Goal: Task Accomplishment & Management: Use online tool/utility

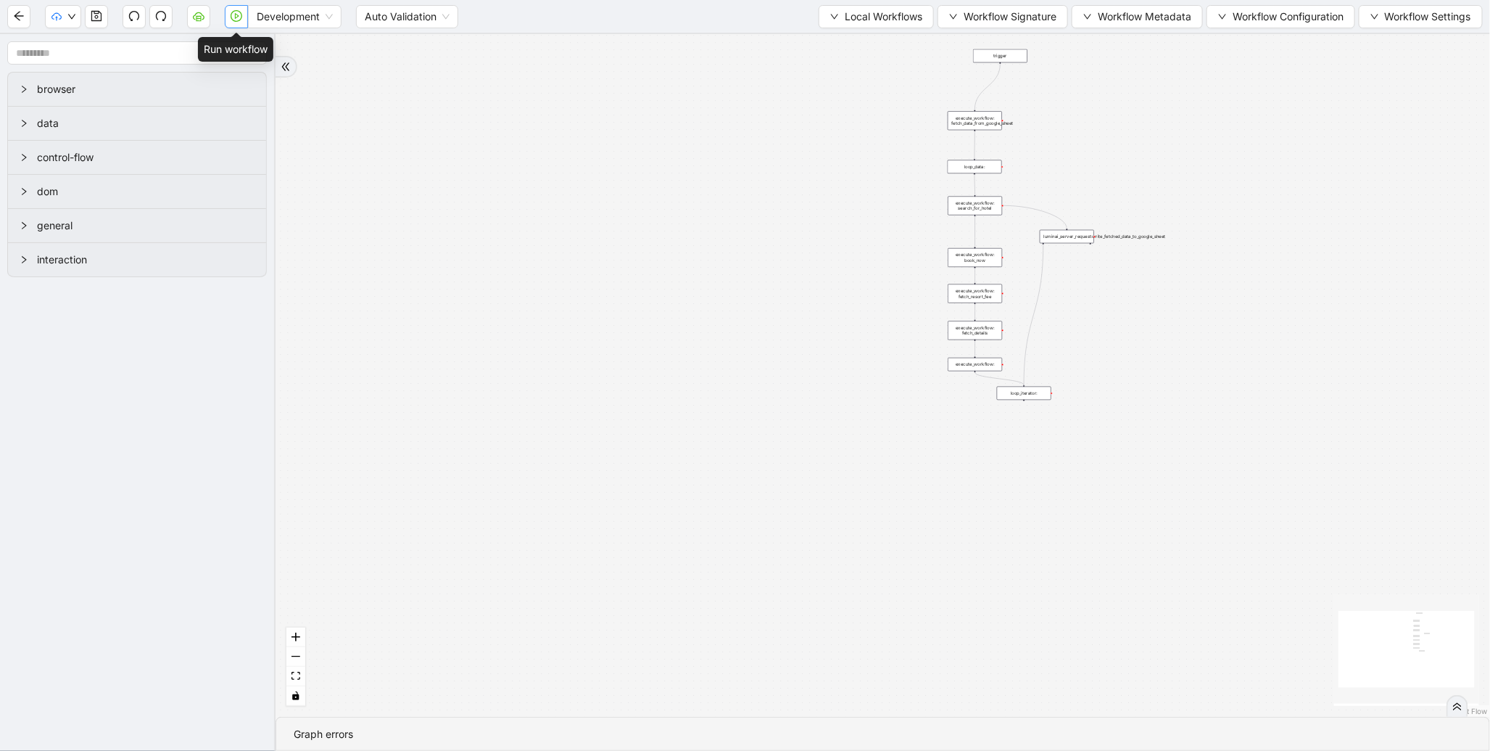
click at [226, 20] on button "button" at bounding box center [236, 16] width 23 height 23
drag, startPoint x: 1130, startPoint y: 152, endPoint x: 930, endPoint y: 283, distance: 239.0
click at [930, 283] on div "trigger execute_workflow: fetch_data_from_google_sheet loop_data: execute_workf…" at bounding box center [883, 375] width 1215 height 682
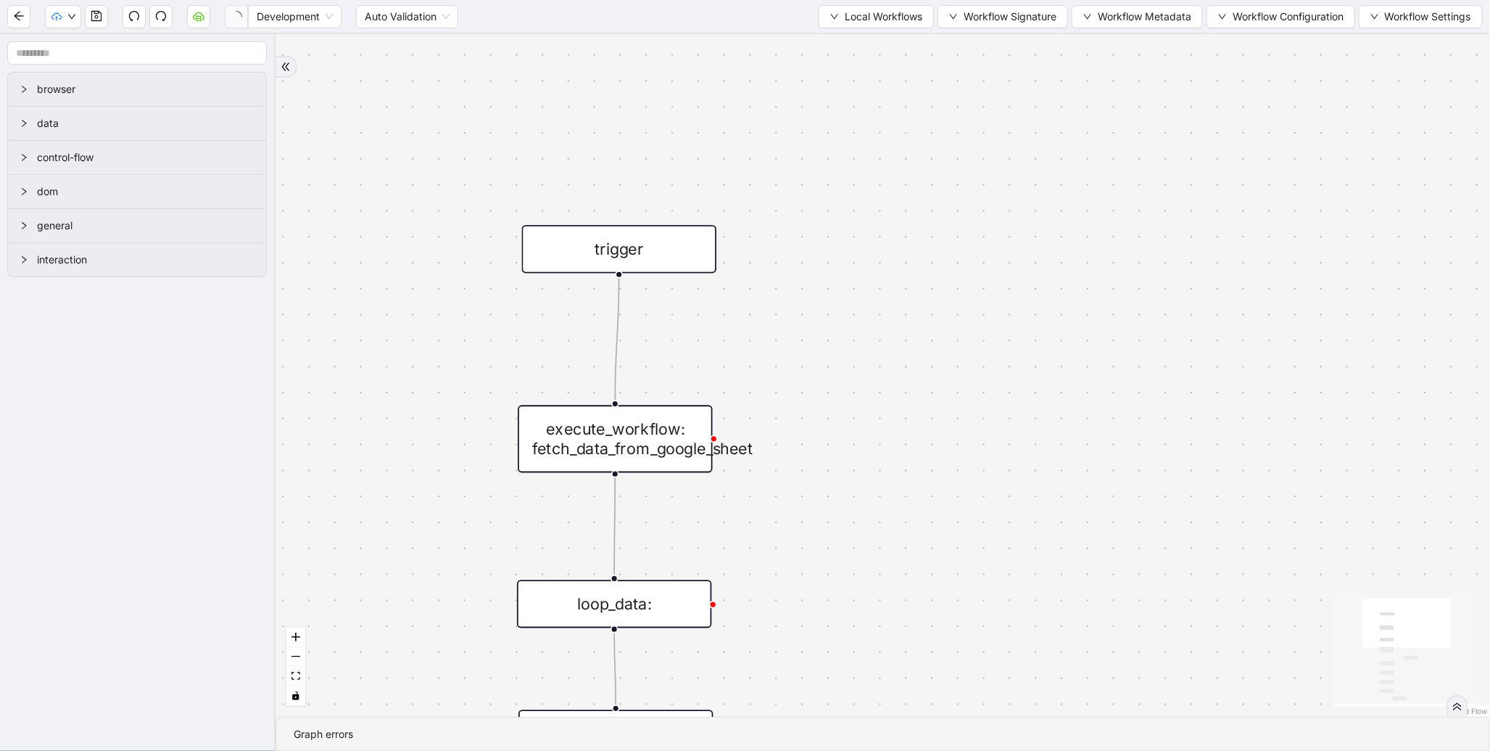
drag, startPoint x: 754, startPoint y: 194, endPoint x: 668, endPoint y: 236, distance: 96.0
click at [668, 236] on div "trigger" at bounding box center [619, 249] width 195 height 48
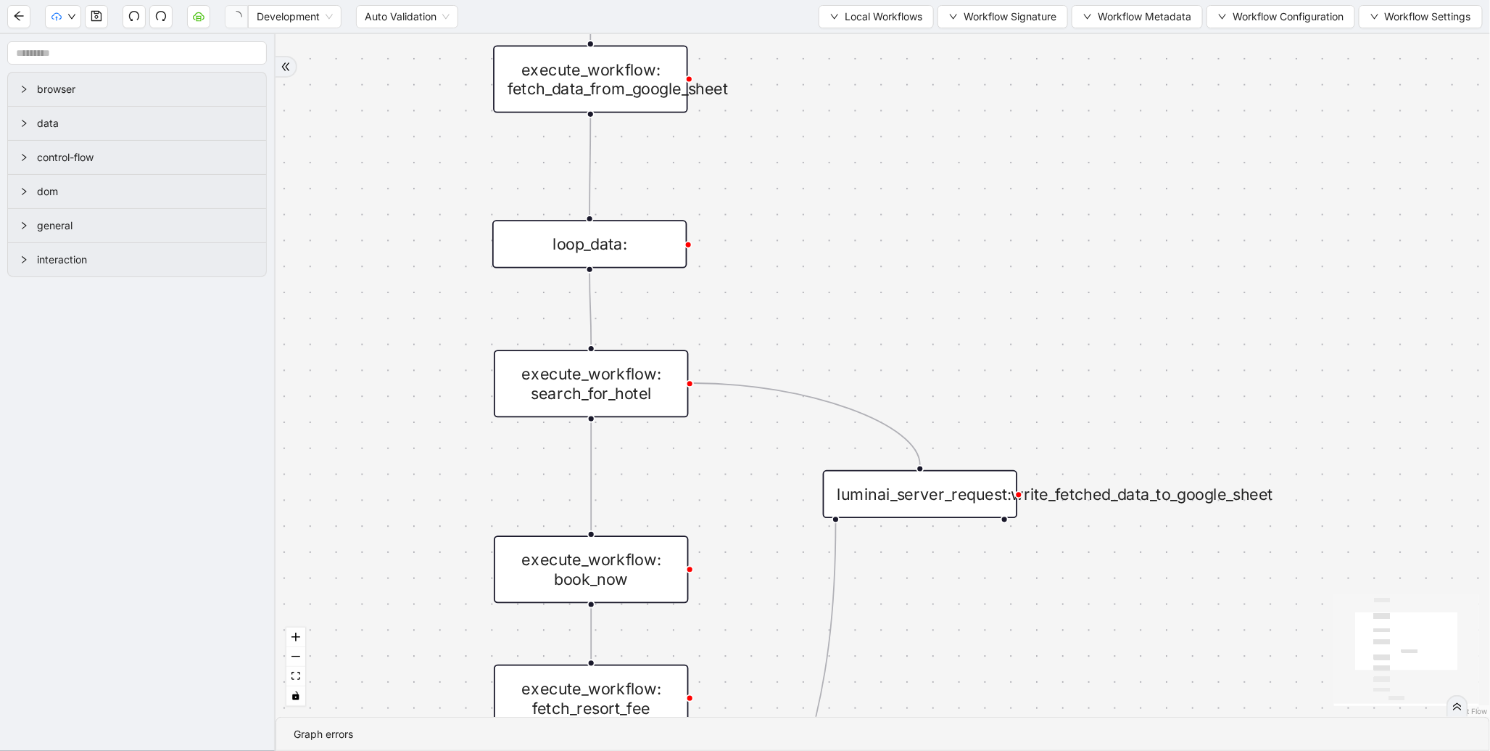
drag, startPoint x: 888, startPoint y: 476, endPoint x: 861, endPoint y: 78, distance: 399.1
click at [861, 78] on div "trigger execute_workflow: fetch_data_from_google_sheet loop_data: execute_workf…" at bounding box center [883, 375] width 1215 height 682
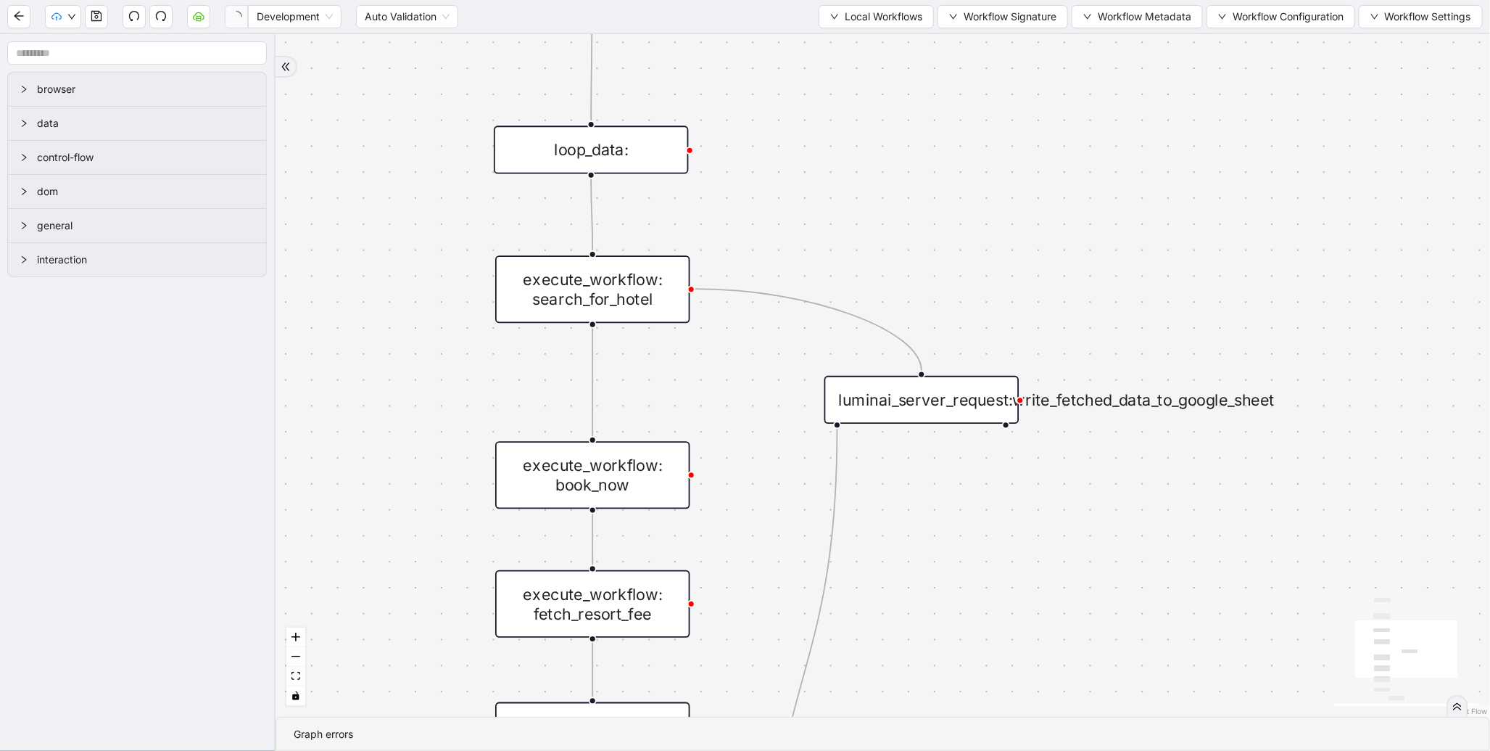
drag, startPoint x: 881, startPoint y: 226, endPoint x: 886, endPoint y: 58, distance: 168.3
click at [886, 58] on div "trigger execute_workflow: fetch_data_from_google_sheet loop_data: execute_workf…" at bounding box center [883, 375] width 1215 height 682
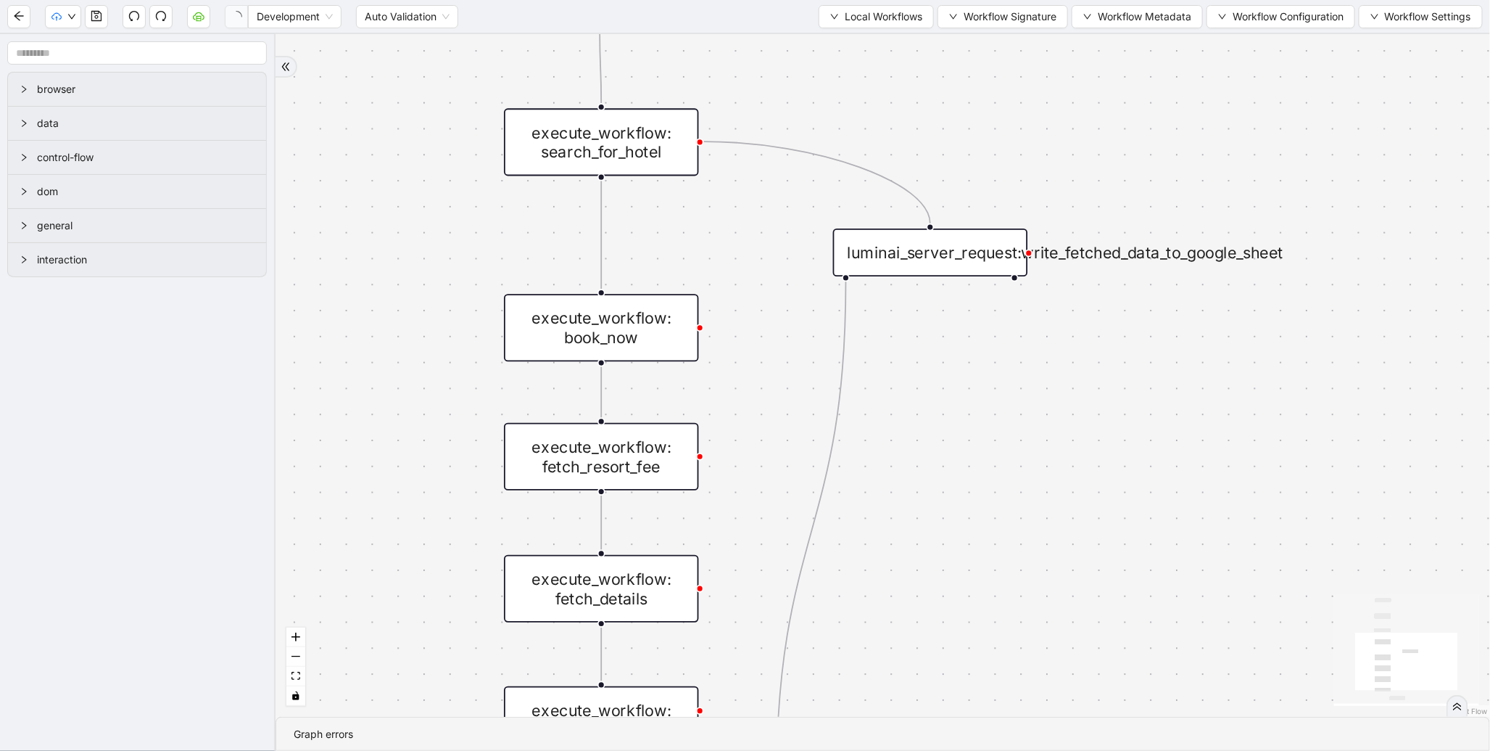
drag, startPoint x: 385, startPoint y: 315, endPoint x: 394, endPoint y: 278, distance: 38.0
click at [394, 278] on div "trigger execute_workflow: fetch_data_from_google_sheet loop_data: execute_workf…" at bounding box center [883, 375] width 1215 height 682
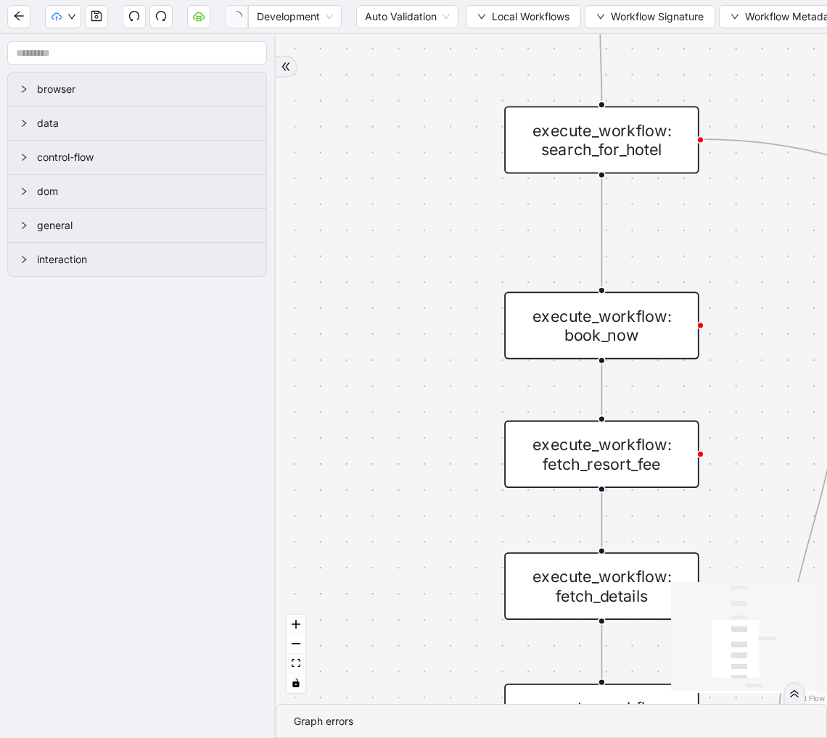
click at [698, 285] on div "trigger execute_workflow: fetch_data_from_google_sheet loop_data: execute_workf…" at bounding box center [551, 369] width 551 height 670
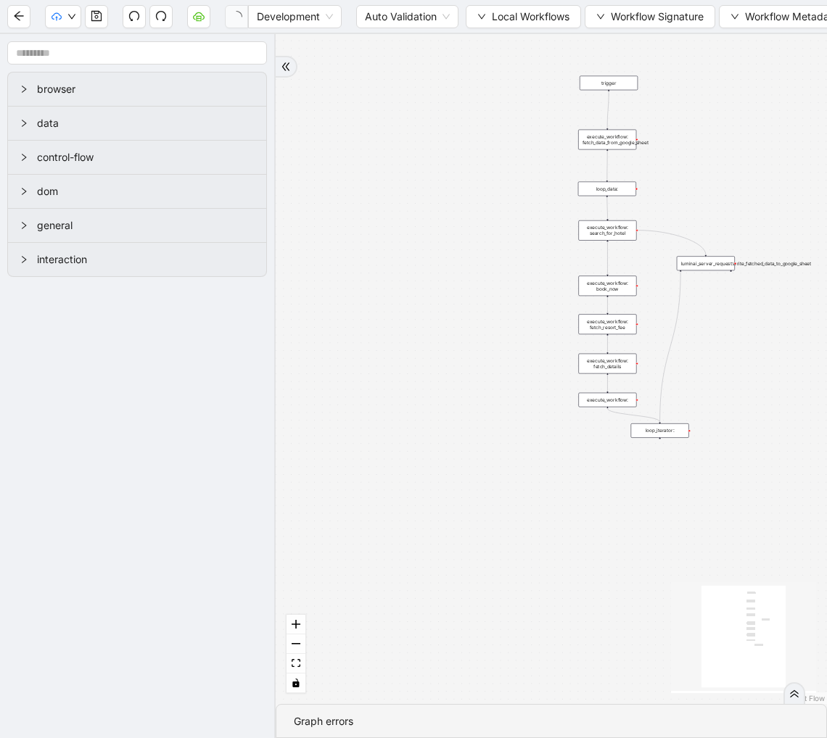
drag, startPoint x: 667, startPoint y: 143, endPoint x: 555, endPoint y: 117, distance: 115.2
click at [555, 117] on div "trigger execute_workflow: fetch_data_from_google_sheet loop_data: execute_workf…" at bounding box center [551, 369] width 551 height 670
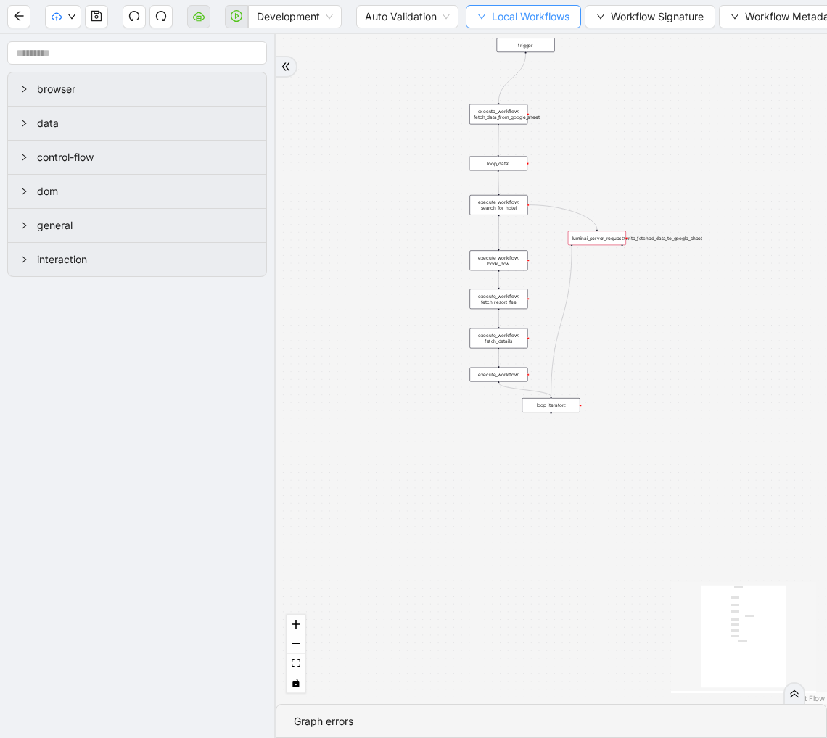
click at [491, 9] on button "Local Workflows" at bounding box center [523, 16] width 115 height 23
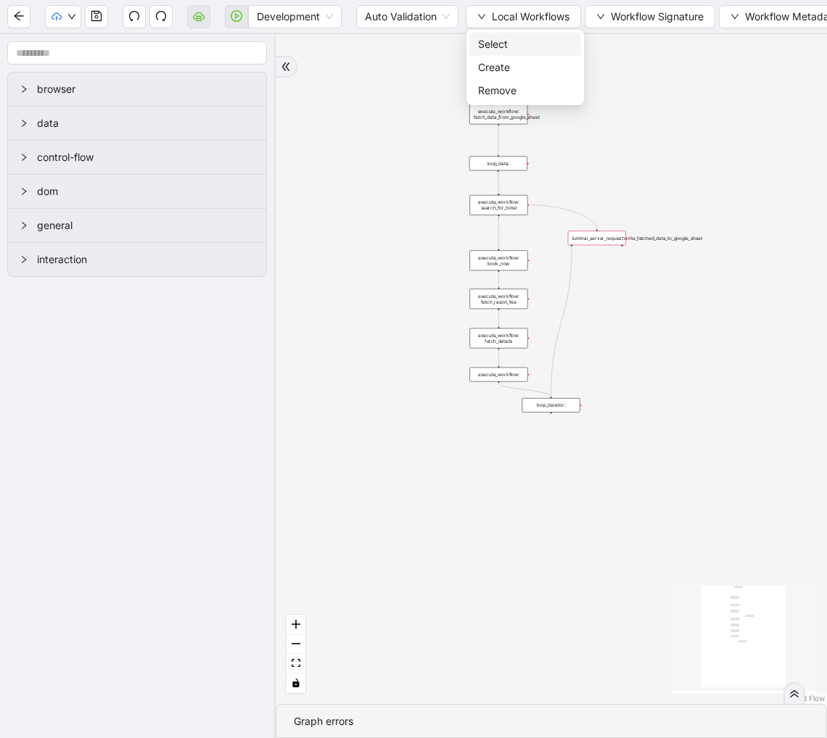
click at [495, 40] on span "Select" at bounding box center [525, 44] width 94 height 16
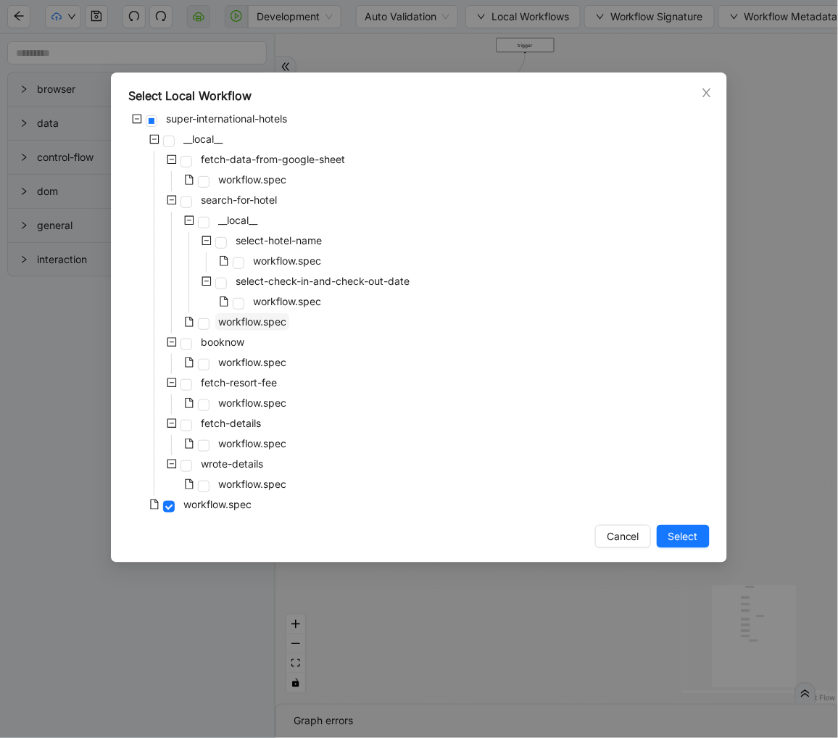
click at [249, 329] on span "workflow.spec" at bounding box center [252, 321] width 74 height 17
click at [692, 532] on span "Select" at bounding box center [684, 537] width 30 height 16
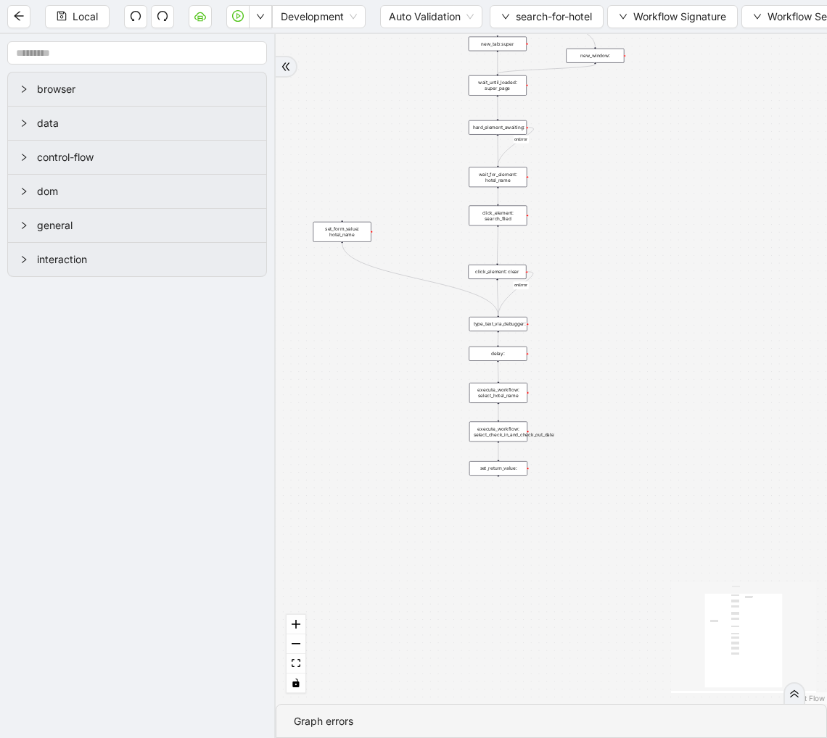
drag, startPoint x: 598, startPoint y: 84, endPoint x: 599, endPoint y: 234, distance: 149.4
click at [599, 234] on div "onError onError trigger new_tab: super wait_until_loaded: super_page wait_for_e…" at bounding box center [551, 369] width 551 height 670
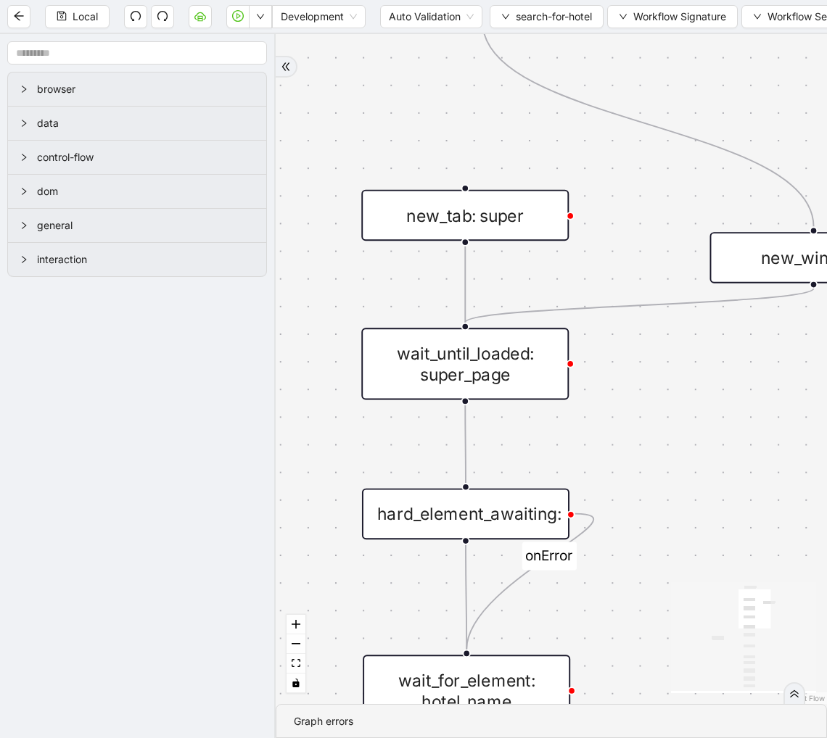
drag, startPoint x: 682, startPoint y: 170, endPoint x: 365, endPoint y: 91, distance: 326.5
click at [365, 91] on div "onError onError trigger new_tab: super wait_until_loaded: super_page wait_for_e…" at bounding box center [551, 369] width 551 height 670
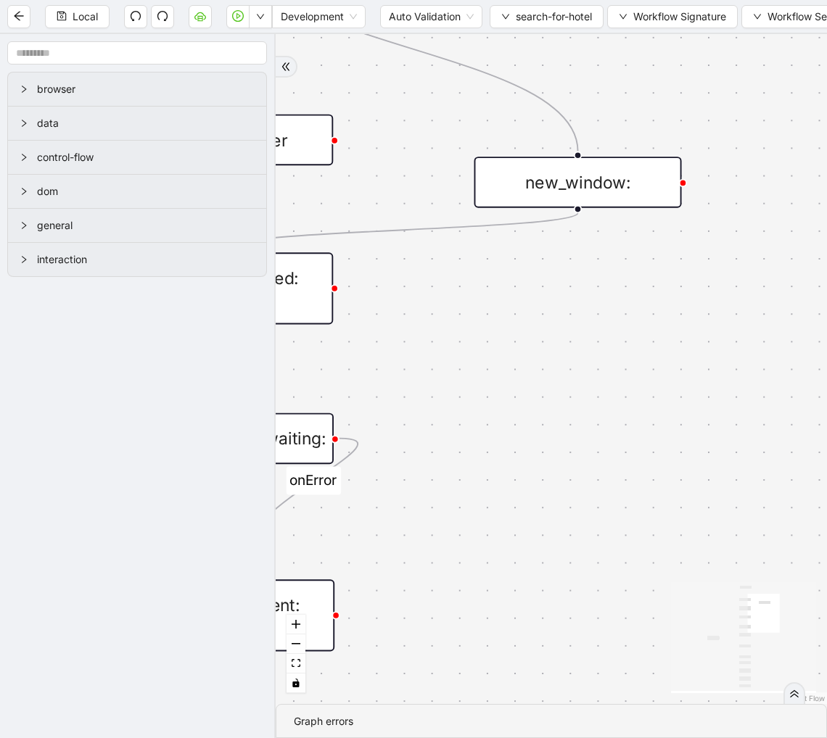
click at [556, 176] on div "new_window:" at bounding box center [577, 182] width 207 height 51
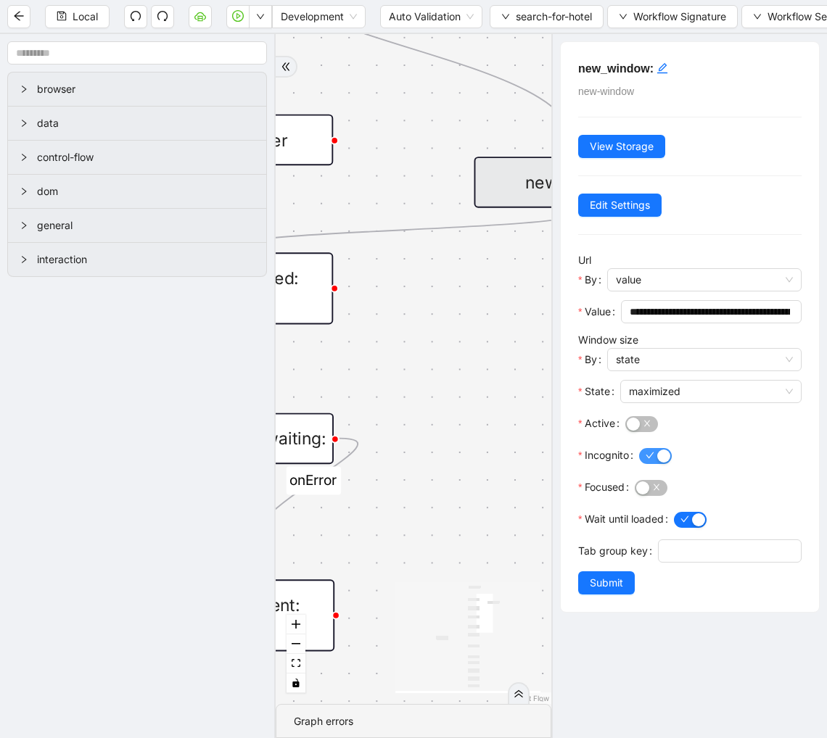
click at [663, 458] on span "button" at bounding box center [655, 456] width 33 height 16
click at [613, 591] on span "Submit" at bounding box center [606, 583] width 33 height 16
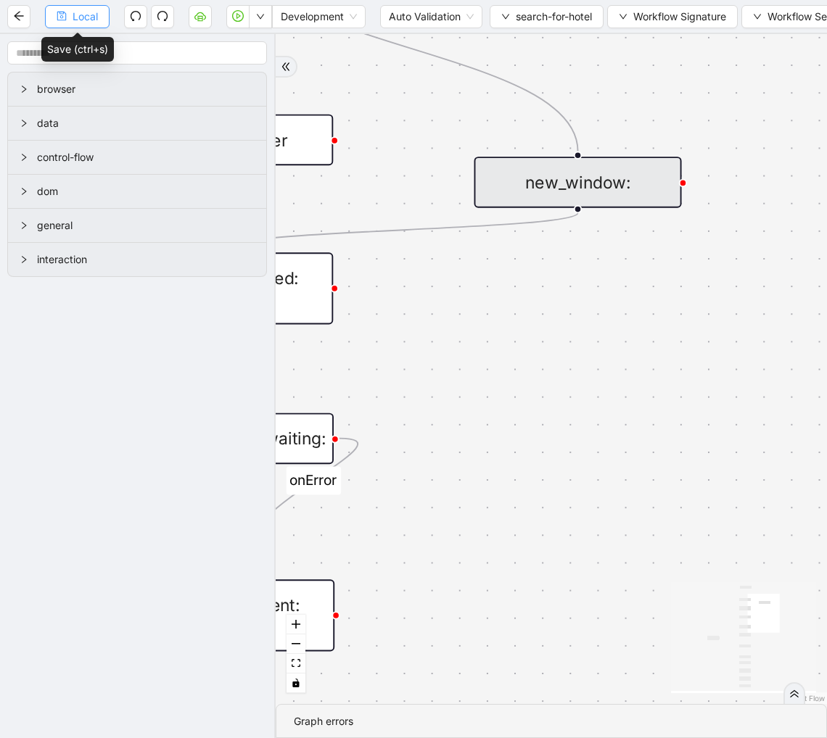
click at [96, 20] on span "Local" at bounding box center [85, 17] width 25 height 16
click at [236, 15] on icon "play-circle" at bounding box center [238, 16] width 12 height 12
drag, startPoint x: 429, startPoint y: 327, endPoint x: 809, endPoint y: 234, distance: 390.5
click at [809, 234] on div "onError onError trigger new_tab: super wait_until_loaded: super_page wait_for_e…" at bounding box center [551, 369] width 551 height 670
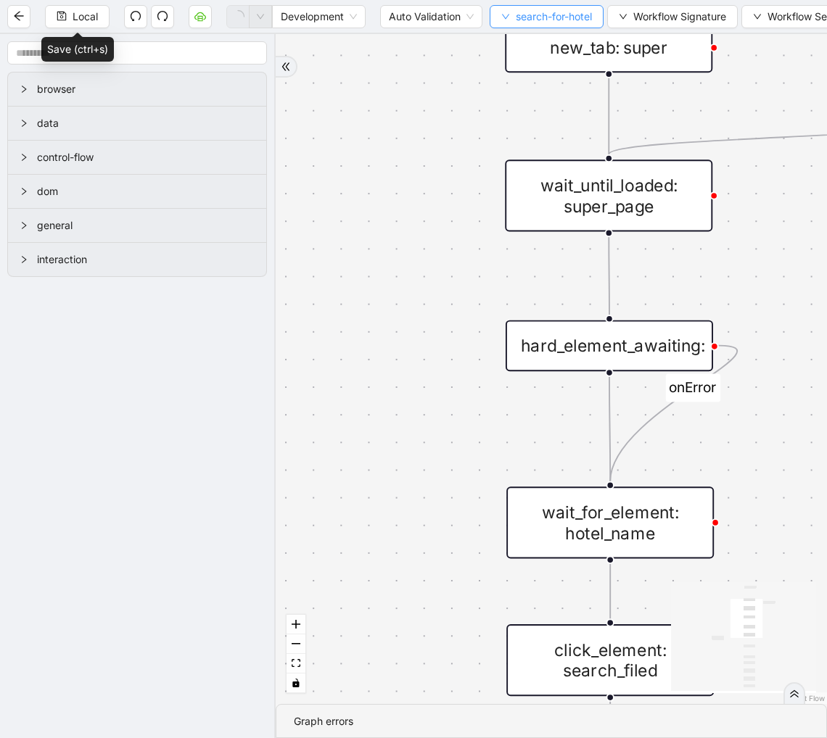
click at [561, 17] on span "search-for-hotel" at bounding box center [554, 17] width 76 height 16
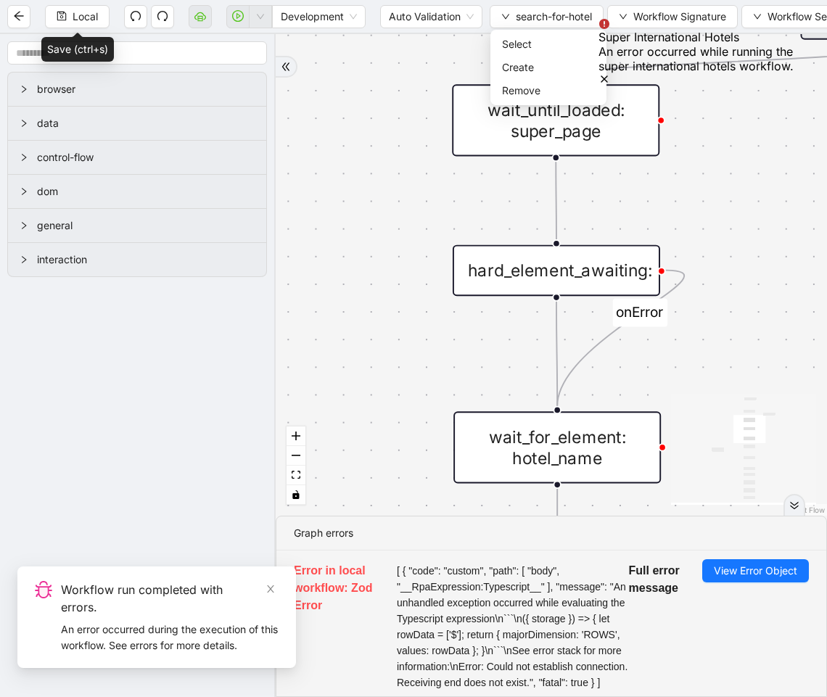
drag, startPoint x: 743, startPoint y: 305, endPoint x: 617, endPoint y: 129, distance: 216.2
click at [617, 129] on div "onError onError trigger new_tab: super wait_until_loaded: super_page wait_for_e…" at bounding box center [551, 275] width 551 height 482
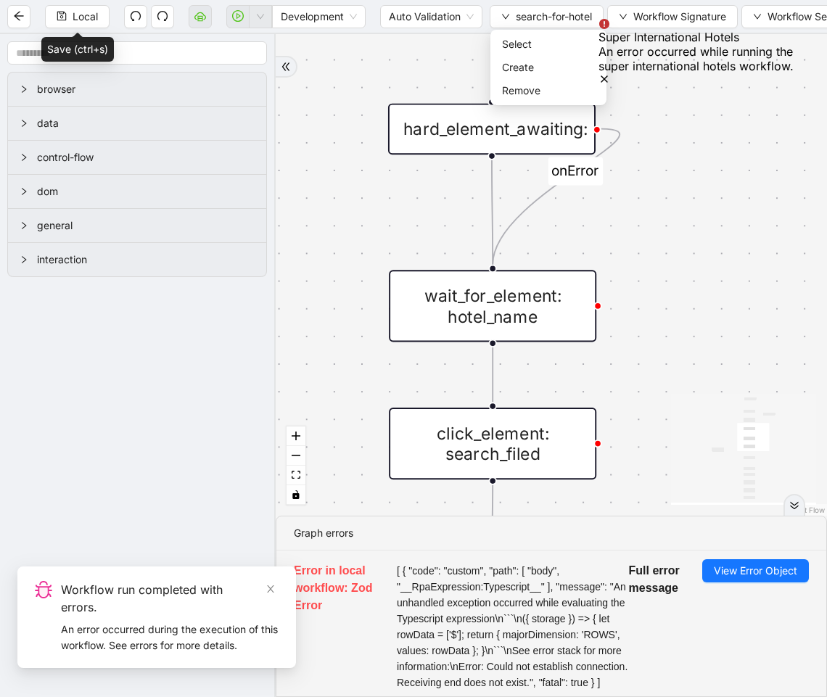
drag, startPoint x: 653, startPoint y: 432, endPoint x: 656, endPoint y: 202, distance: 229.9
click at [656, 202] on div "onError onError trigger new_tab: super wait_until_loaded: super_page wait_for_e…" at bounding box center [551, 275] width 551 height 482
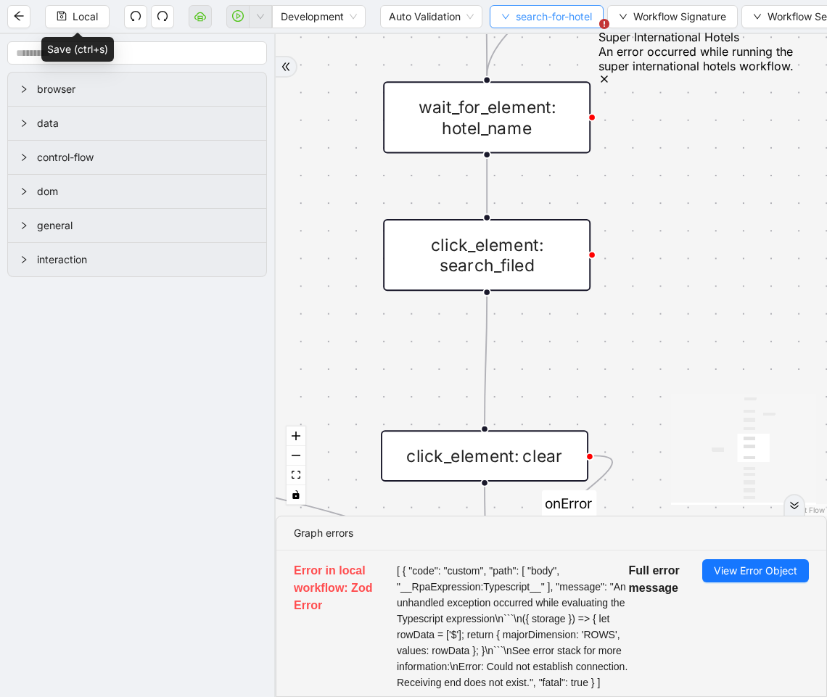
drag, startPoint x: 785, startPoint y: 35, endPoint x: 568, endPoint y: 19, distance: 218.2
click at [568, 19] on body "Local Development Auto Validation search-for-hotel Workflow Signature Workflow …" at bounding box center [413, 348] width 827 height 697
click at [568, 61] on section "Local Development Auto Validation search-for-hotel Workflow Signature Workflow …" at bounding box center [413, 348] width 827 height 697
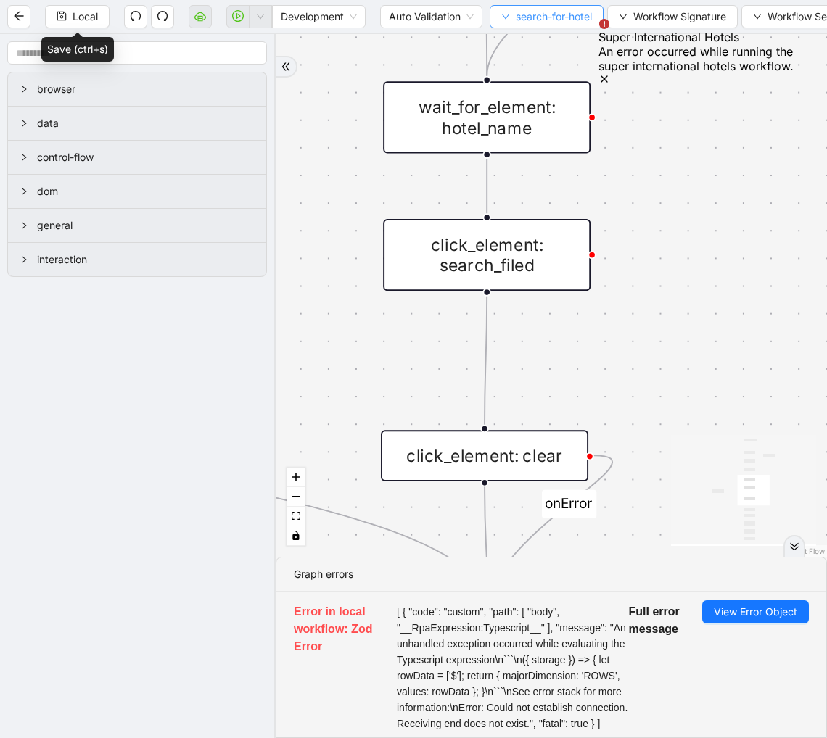
click at [550, 18] on span "search-for-hotel" at bounding box center [554, 17] width 76 height 16
click at [537, 41] on span "Select" at bounding box center [548, 44] width 93 height 16
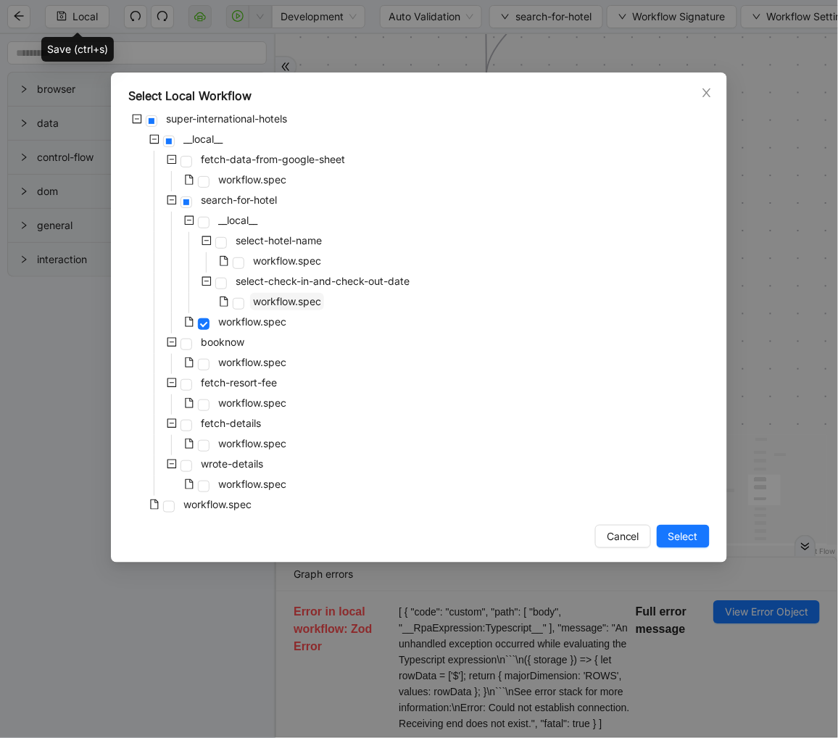
click at [302, 309] on span "workflow.spec" at bounding box center [287, 301] width 74 height 17
click at [669, 529] on span "Select" at bounding box center [684, 537] width 30 height 16
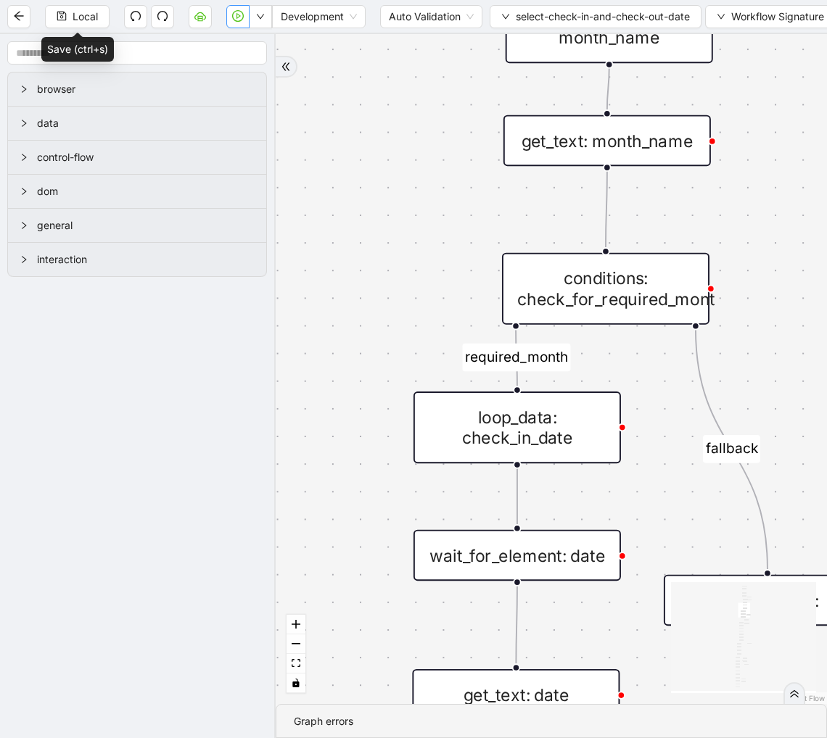
drag, startPoint x: 440, startPoint y: 361, endPoint x: 441, endPoint y: 186, distance: 175.5
click at [441, 186] on div "fallback required_date required_month fallback required_date fallback fallback …" at bounding box center [551, 369] width 551 height 670
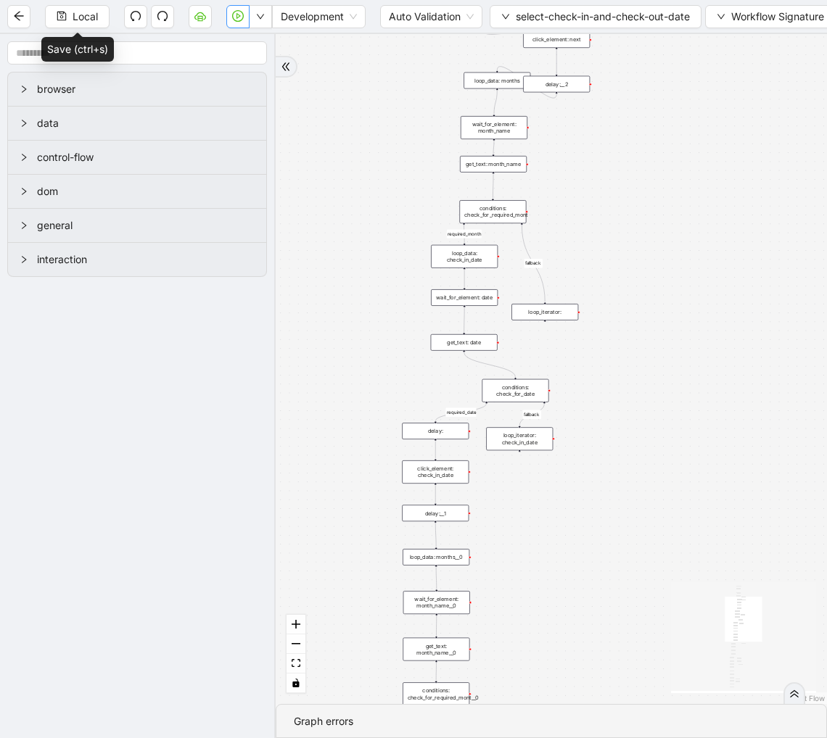
drag, startPoint x: 603, startPoint y: 160, endPoint x: 603, endPoint y: -13, distance: 172.6
click at [603, 0] on html "Local Development Auto Validation select-check-in-and-check-out-date Workflow S…" at bounding box center [413, 369] width 827 height 738
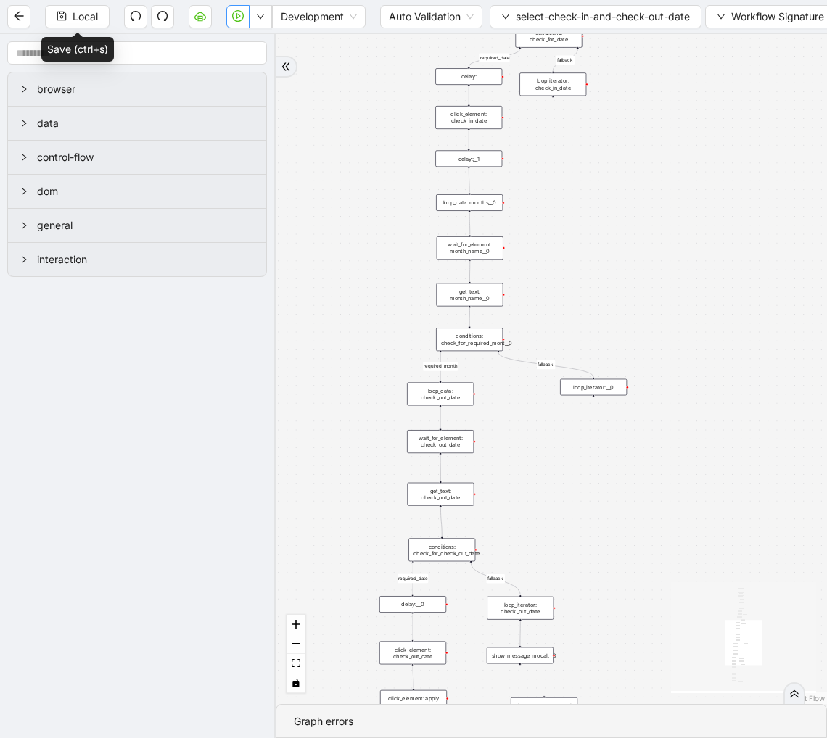
drag, startPoint x: 544, startPoint y: 397, endPoint x: 578, endPoint y: 210, distance: 190.2
click at [578, 210] on div "fallback required_date required_month fallback required_date fallback fallback …" at bounding box center [551, 369] width 551 height 670
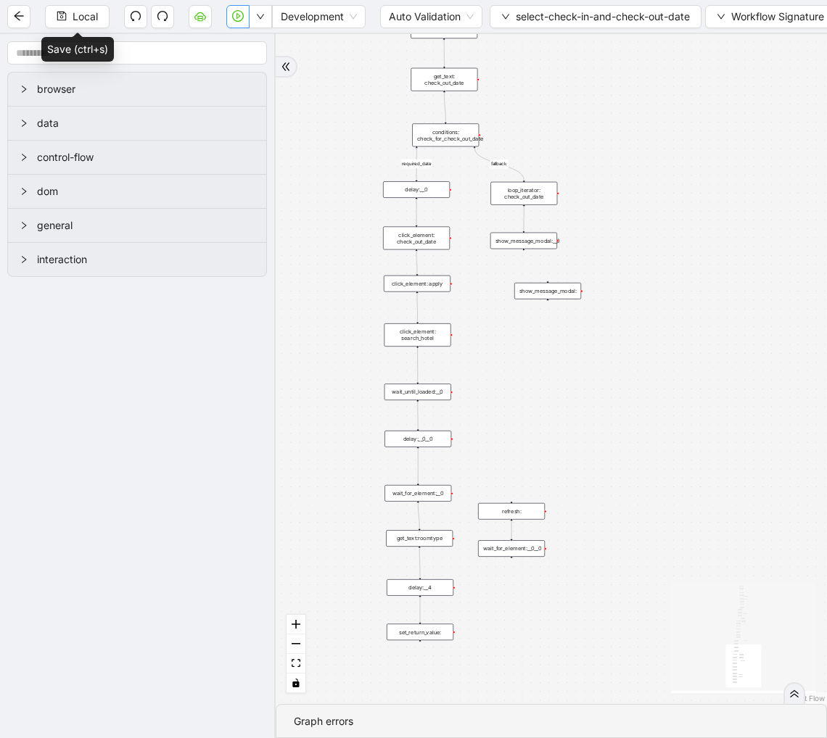
drag, startPoint x: 477, startPoint y: 464, endPoint x: 480, endPoint y: 40, distance: 424.3
click at [480, 40] on div "fallback required_date required_month fallback required_date fallback fallback …" at bounding box center [551, 369] width 551 height 670
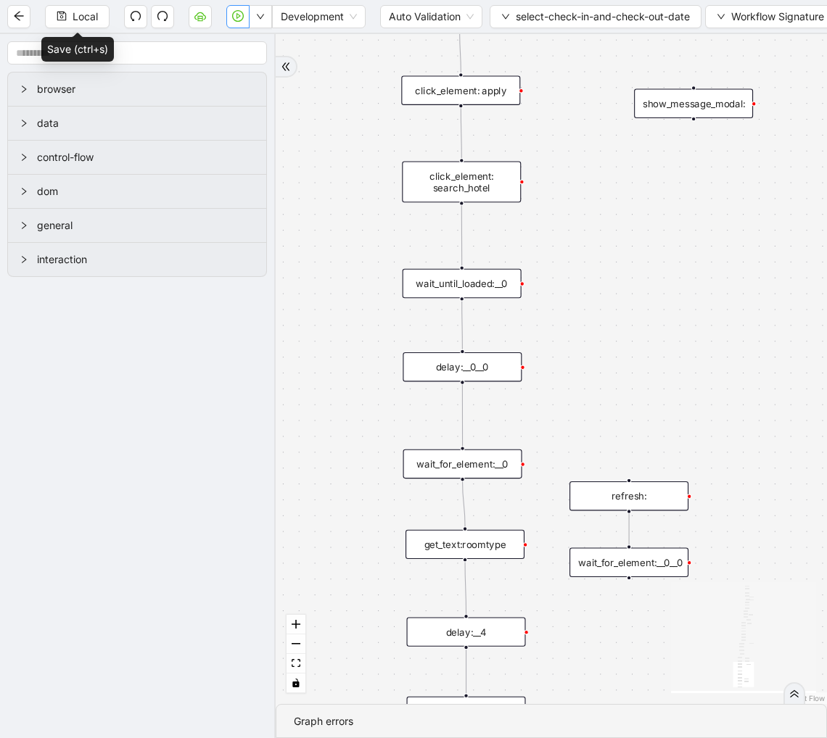
drag, startPoint x: 527, startPoint y: 429, endPoint x: 574, endPoint y: 392, distance: 60.4
click at [574, 392] on div "fallback required_date required_month fallback required_date fallback fallback …" at bounding box center [551, 369] width 551 height 670
drag, startPoint x: 590, startPoint y: 228, endPoint x: 593, endPoint y: 440, distance: 212.5
click at [593, 440] on div "fallback required_date required_month fallback required_date fallback fallback …" at bounding box center [551, 369] width 551 height 670
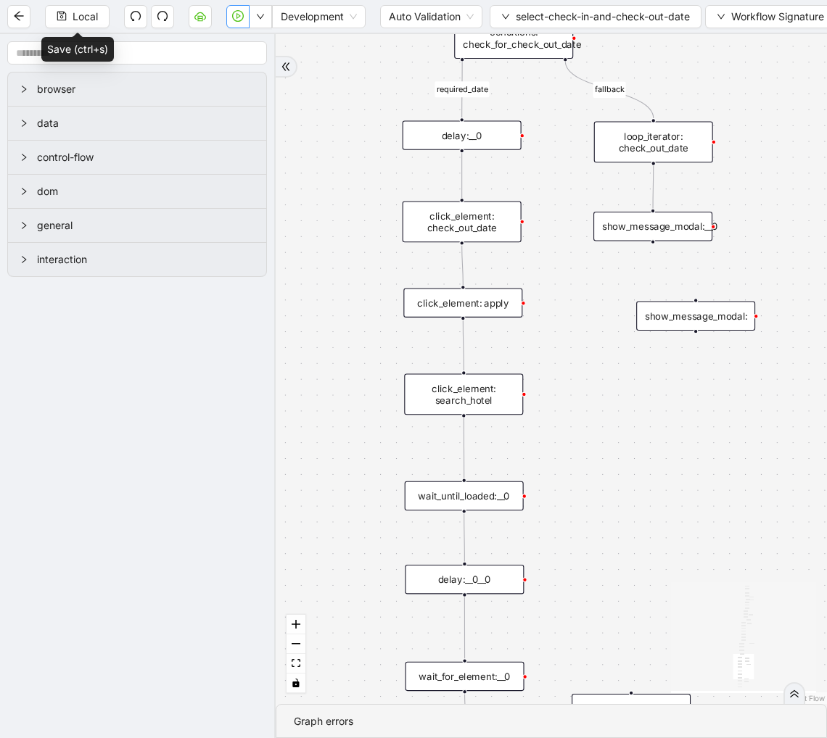
click at [475, 301] on div "click_element: apply" at bounding box center [462, 302] width 119 height 29
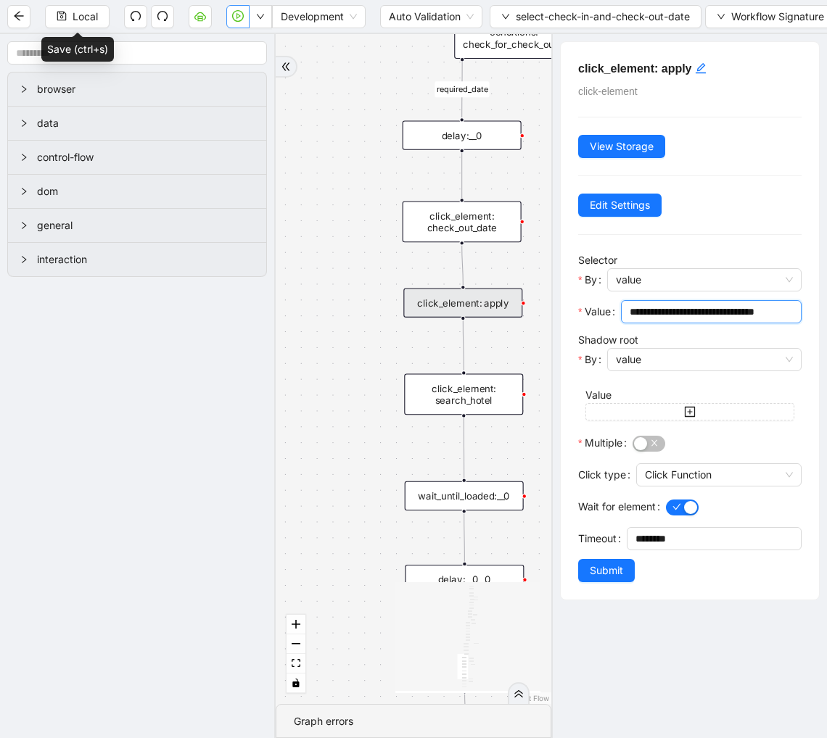
click at [695, 318] on input "**********" at bounding box center [710, 312] width 160 height 16
click at [706, 309] on input "**********" at bounding box center [710, 312] width 160 height 16
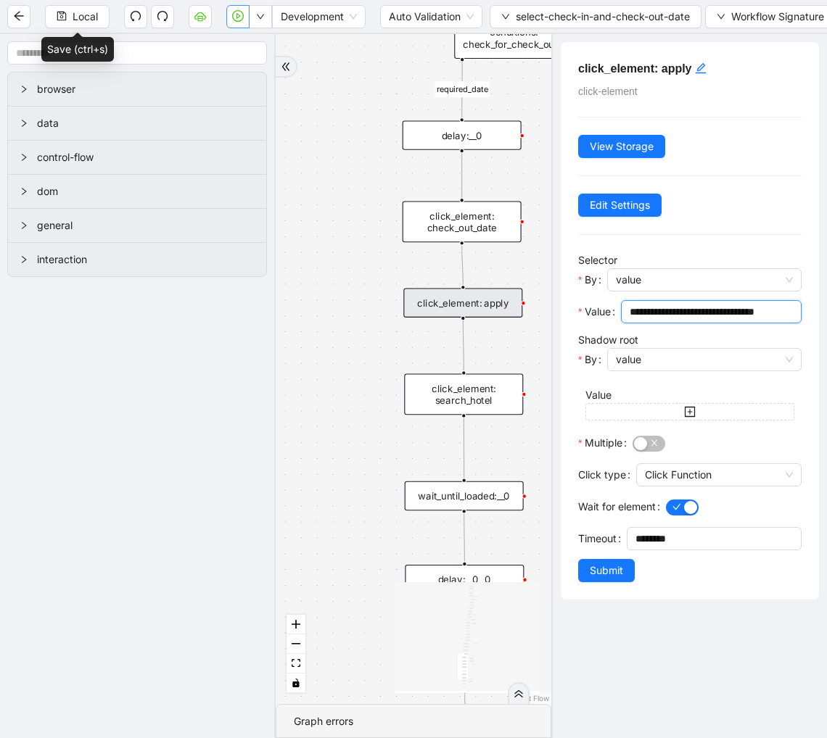
click at [706, 309] on input "**********" at bounding box center [710, 312] width 160 height 16
paste input "text"
type input "**********"
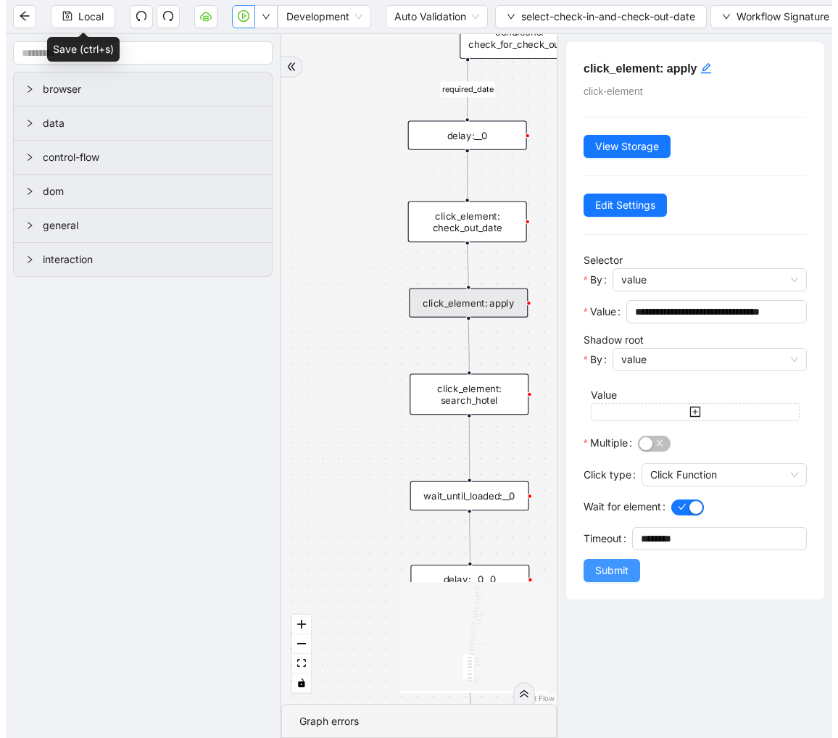
scroll to position [0, 0]
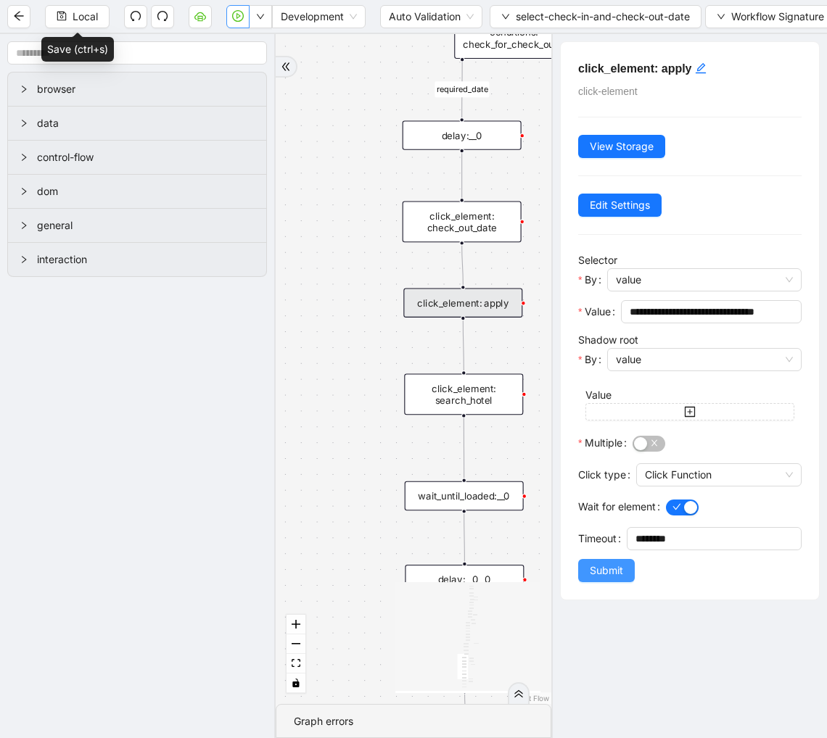
click at [623, 571] on span "Submit" at bounding box center [606, 571] width 33 height 16
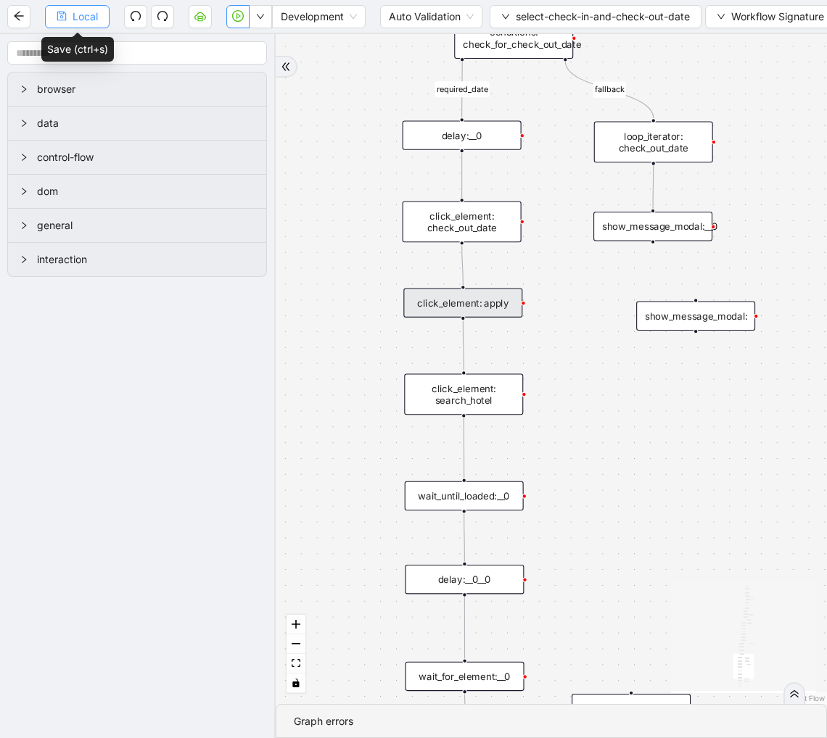
click at [85, 17] on span "Local" at bounding box center [85, 17] width 25 height 16
click at [237, 20] on icon "play-circle" at bounding box center [238, 16] width 12 height 12
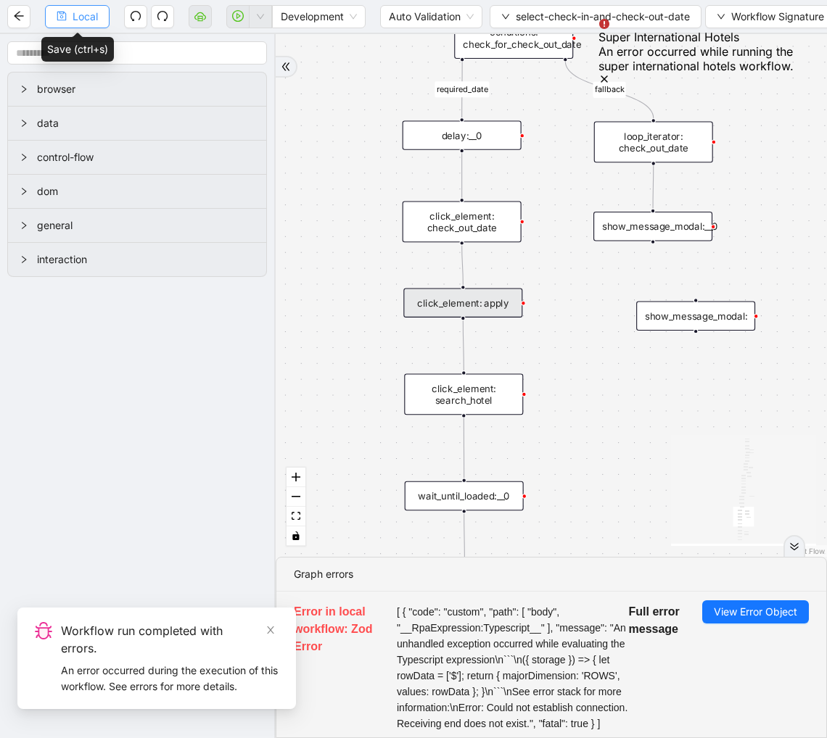
click at [78, 19] on span "Local" at bounding box center [85, 17] width 25 height 16
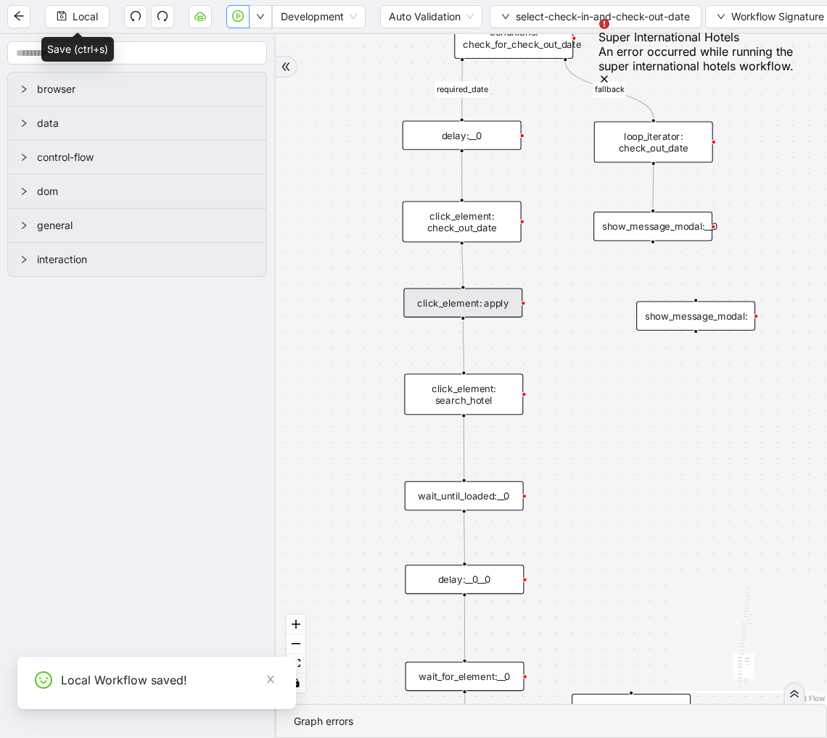
click at [585, 10] on ol "Super International Hotels An error occurred while running the super internatio…" at bounding box center [703, 53] width 247 height 106
click at [610, 73] on icon "Notifications (F8)" at bounding box center [604, 79] width 12 height 12
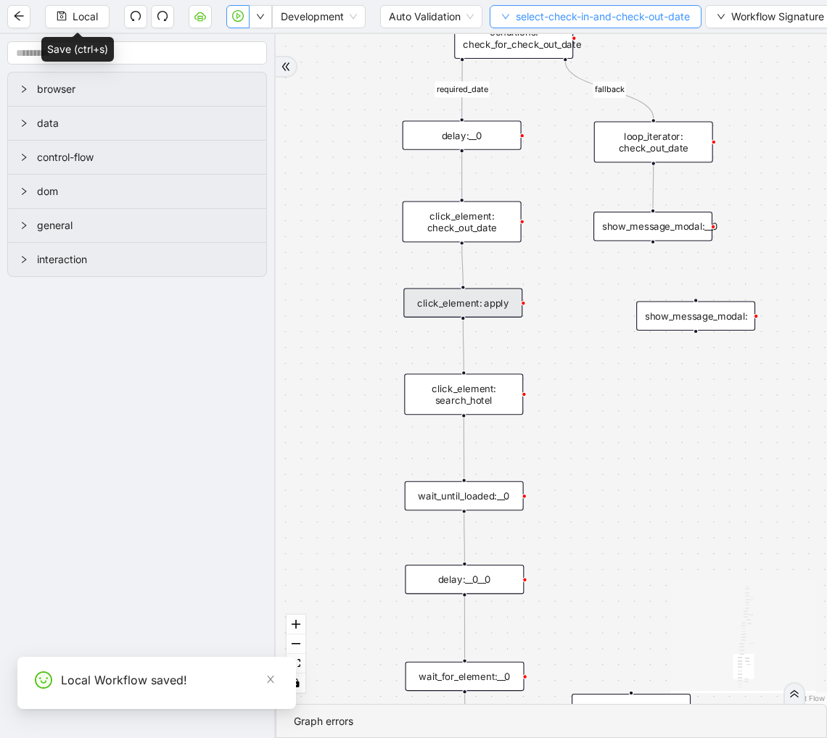
click at [590, 24] on span "select-check-in-and-check-out-date" at bounding box center [603, 17] width 174 height 16
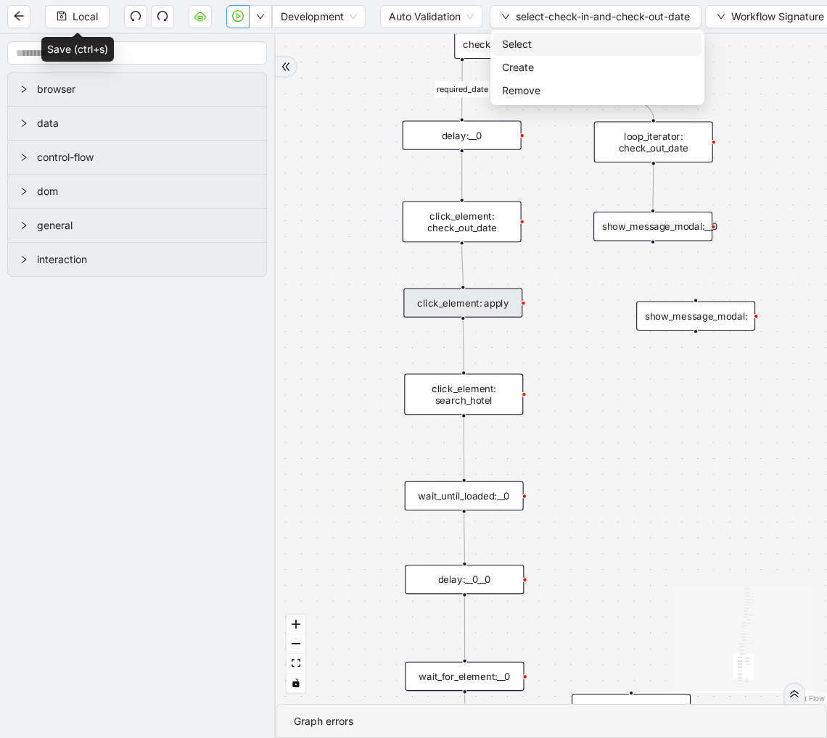
click at [578, 38] on span "Select" at bounding box center [597, 44] width 191 height 16
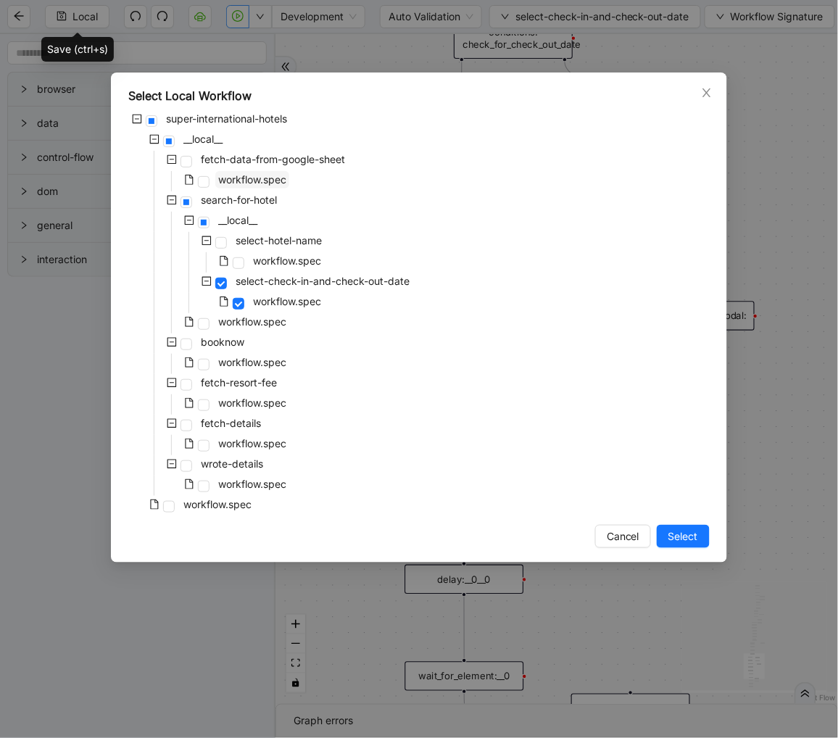
click at [279, 179] on span "workflow.spec" at bounding box center [252, 179] width 68 height 12
click at [689, 534] on span "Select" at bounding box center [684, 537] width 30 height 16
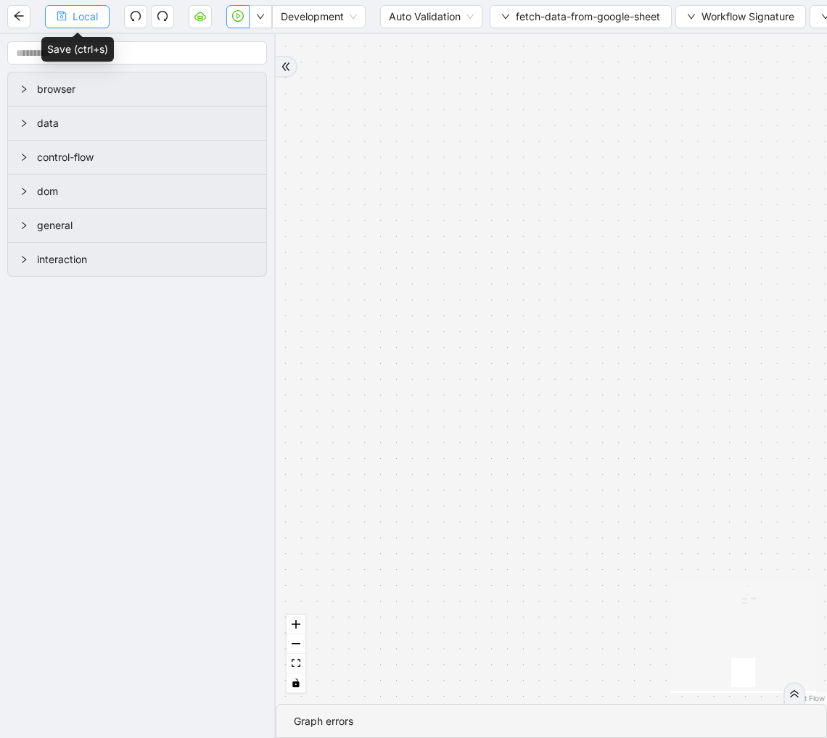
click at [83, 25] on button "Local" at bounding box center [77, 16] width 65 height 23
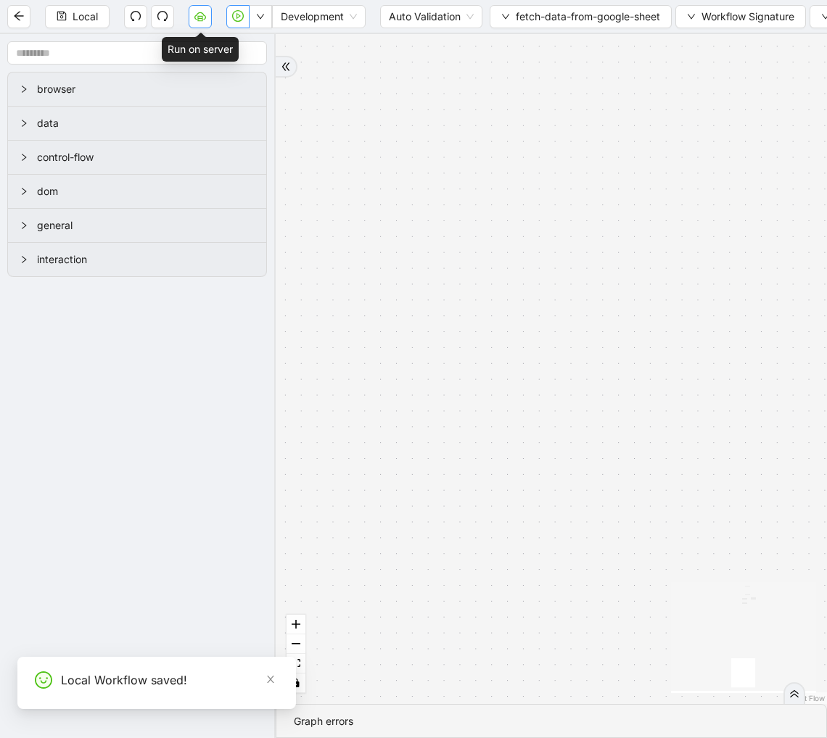
click at [201, 19] on icon "cloud-server" at bounding box center [200, 16] width 12 height 12
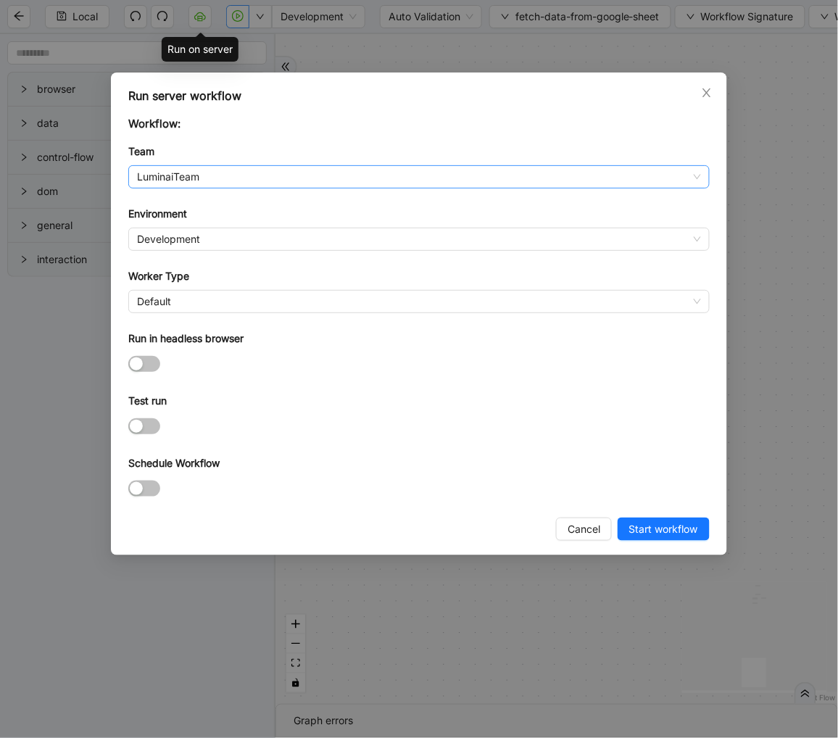
click at [293, 183] on span "LuminaiTeam" at bounding box center [419, 177] width 564 height 22
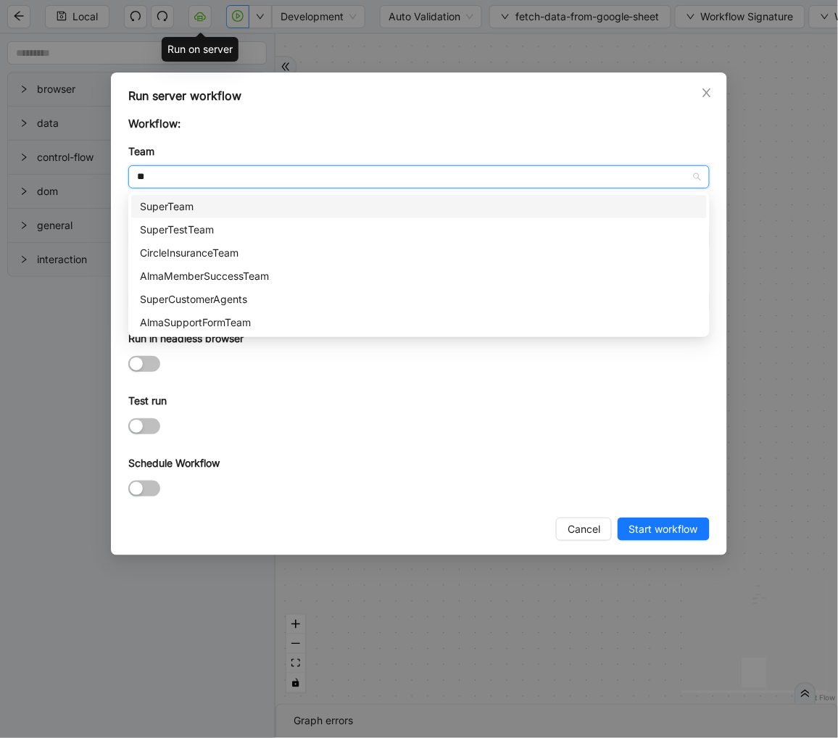
type input "***"
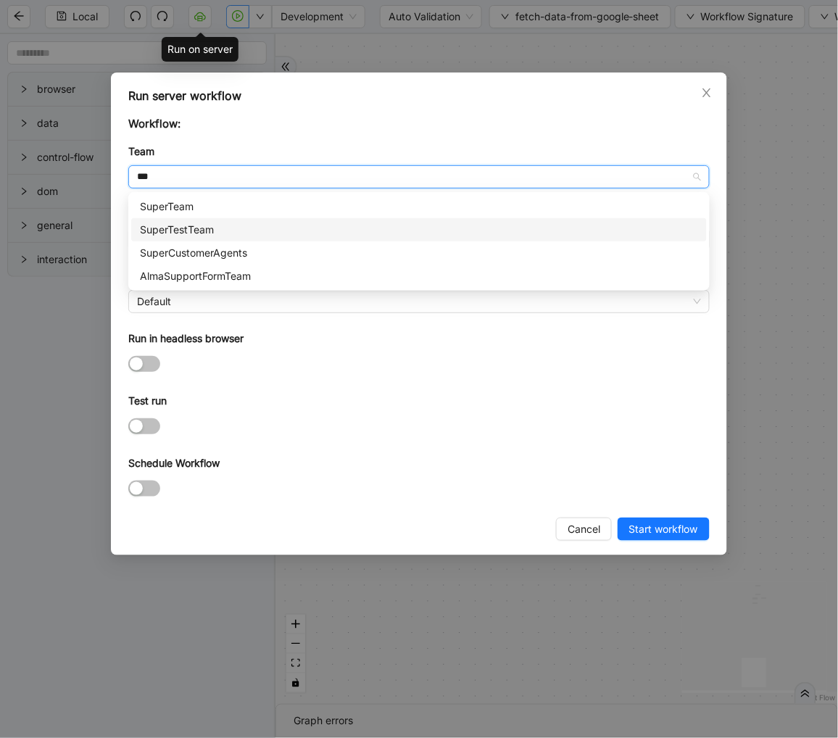
click at [247, 228] on div "SuperTestTeam" at bounding box center [419, 230] width 558 height 16
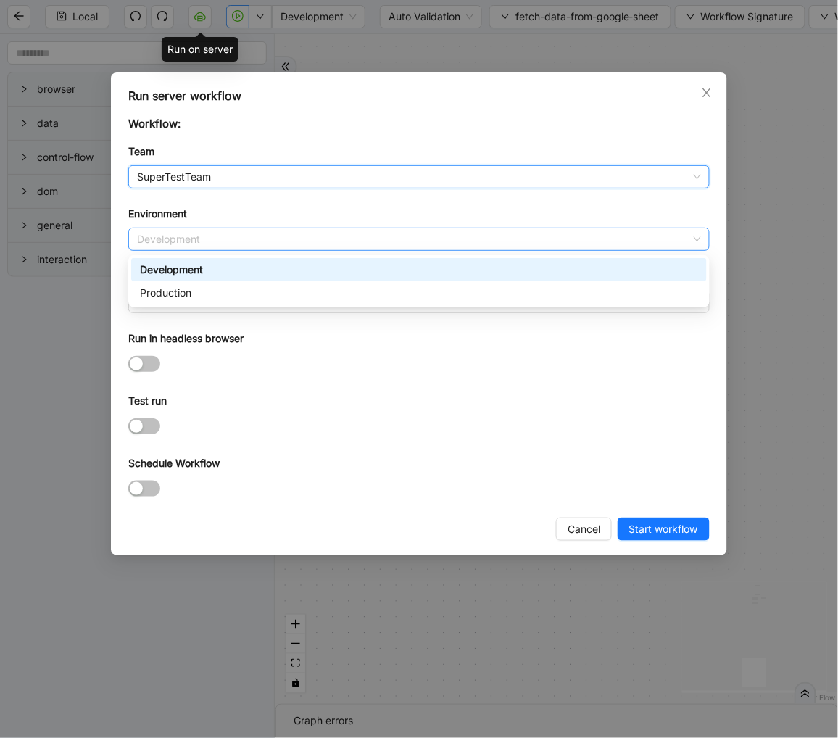
click at [222, 237] on span "Development" at bounding box center [419, 239] width 564 height 22
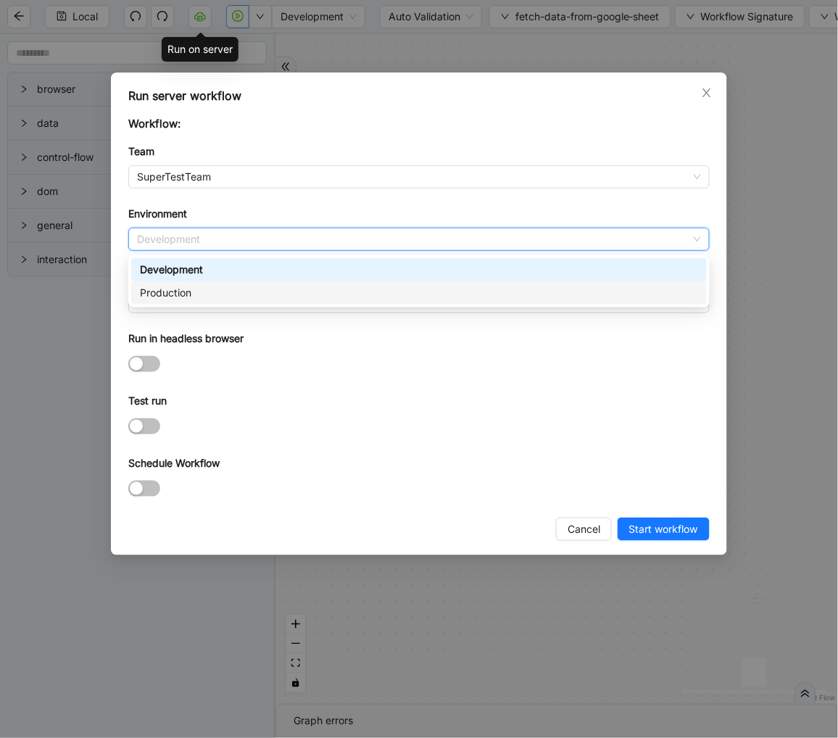
click at [210, 288] on div "Production" at bounding box center [419, 293] width 558 height 16
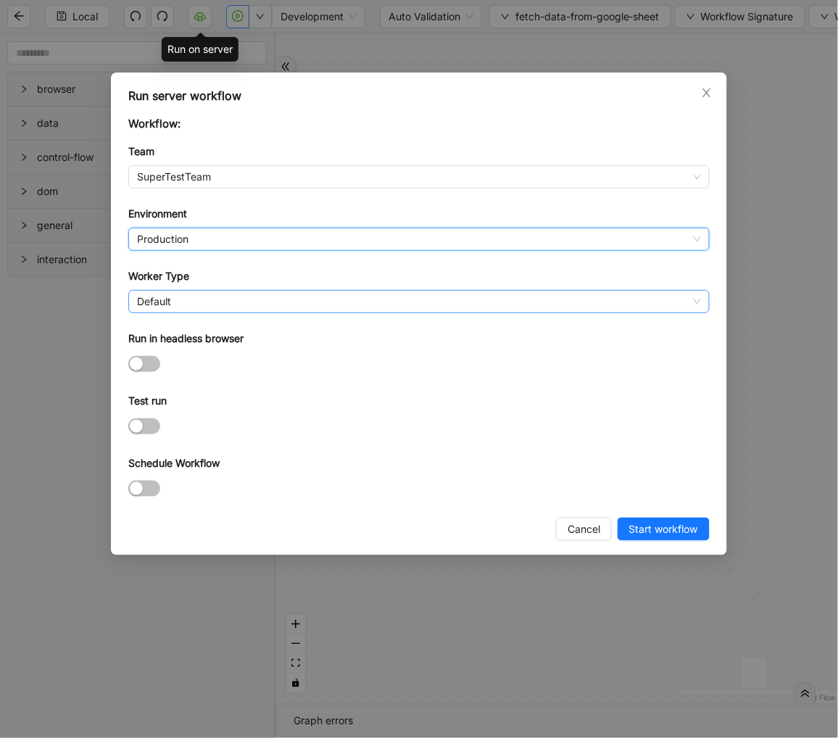
click at [186, 294] on span "Default" at bounding box center [419, 302] width 564 height 22
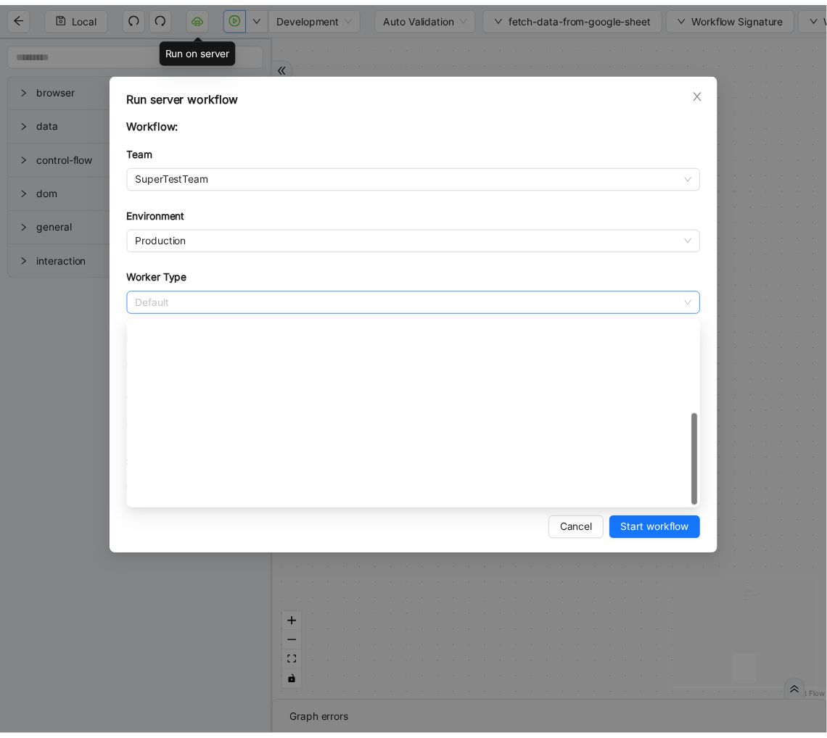
scroll to position [208, 0]
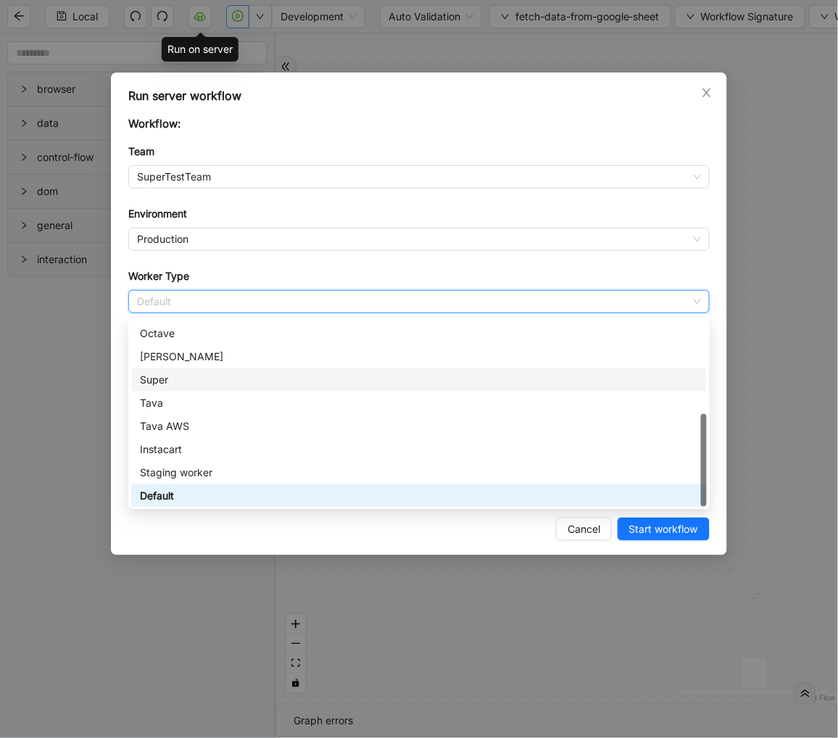
click at [180, 385] on div "Super" at bounding box center [419, 380] width 558 height 16
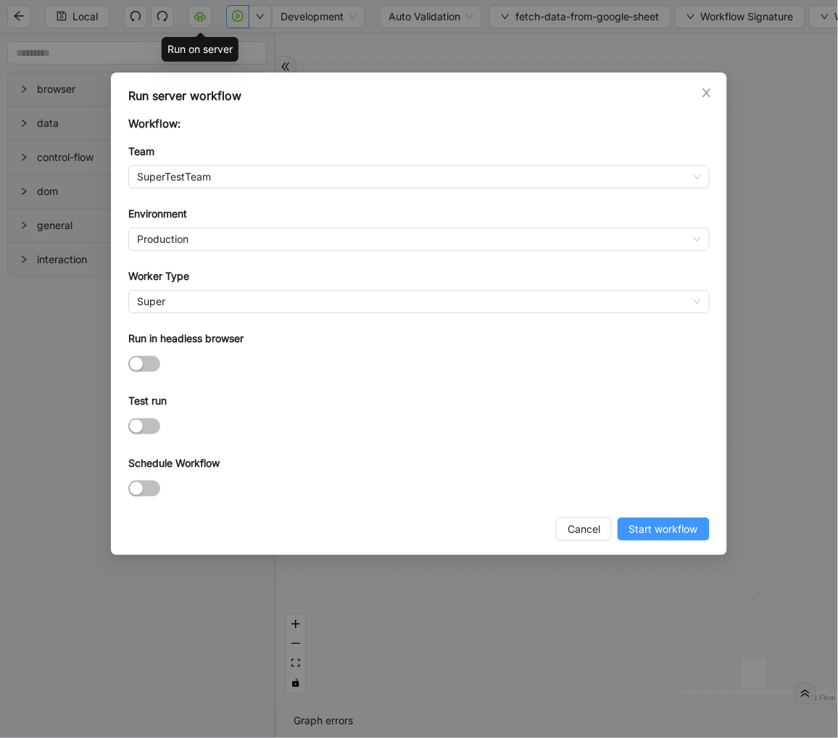
click at [640, 526] on span "Start workflow" at bounding box center [664, 529] width 69 height 16
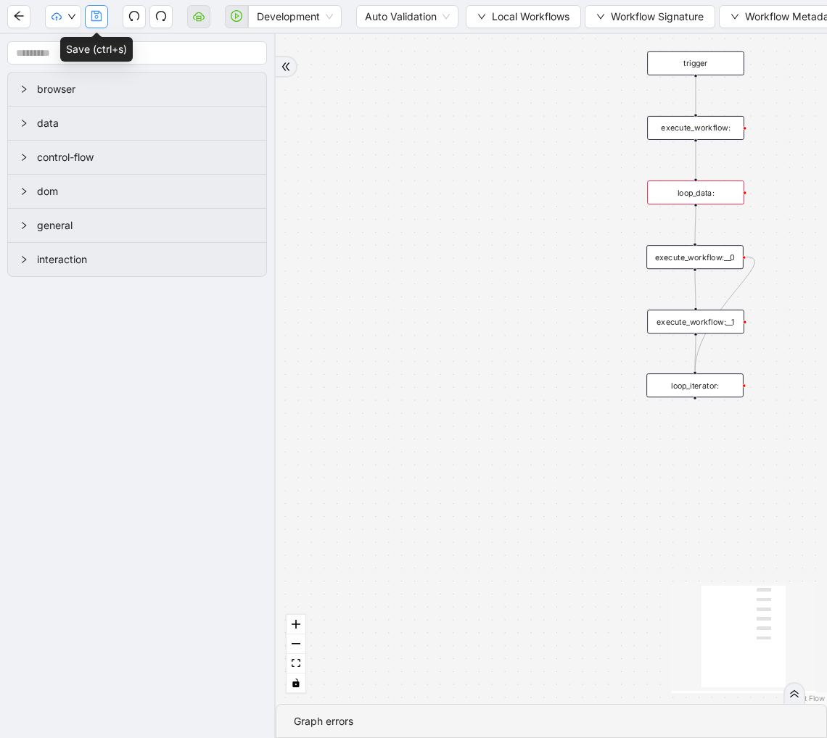
click at [104, 19] on button "button" at bounding box center [96, 16] width 23 height 23
click at [225, 13] on button "button" at bounding box center [236, 16] width 23 height 23
